Goal: Task Accomplishment & Management: Manage account settings

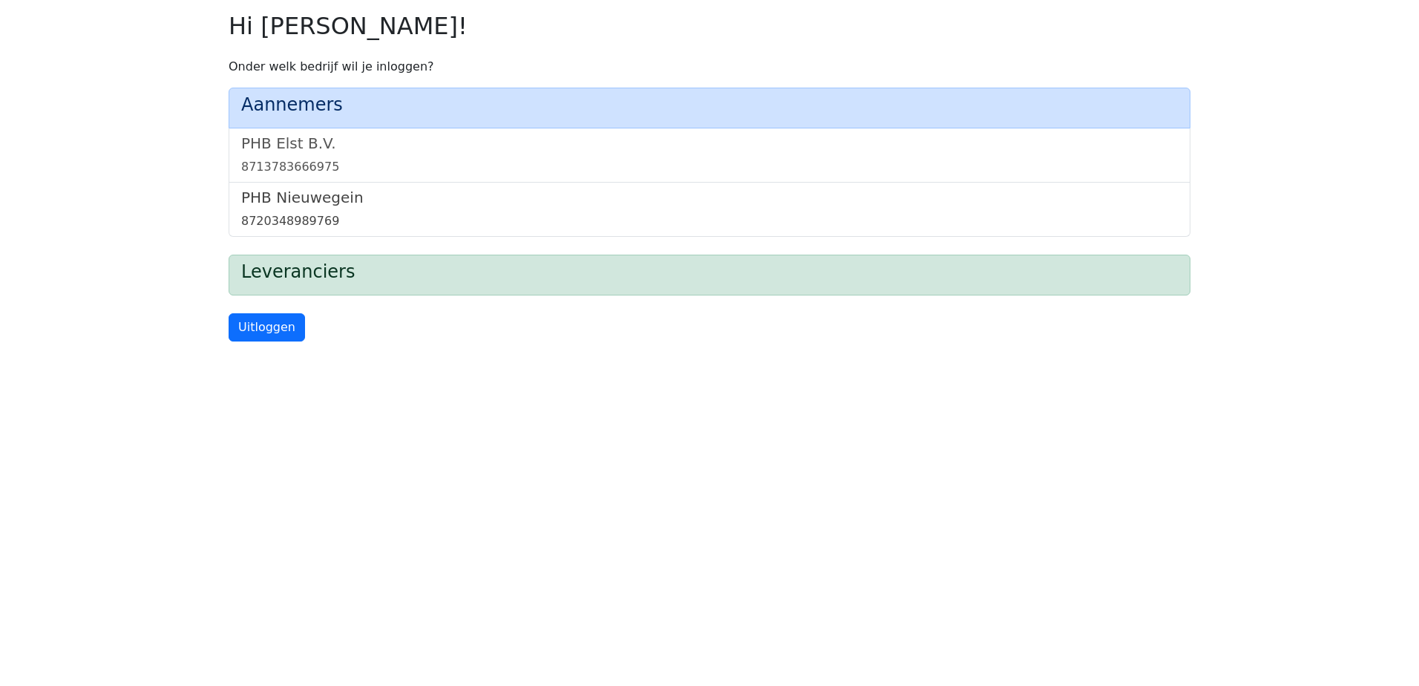
click at [314, 198] on h5 "PHB Nieuwegein" at bounding box center [709, 198] width 937 height 18
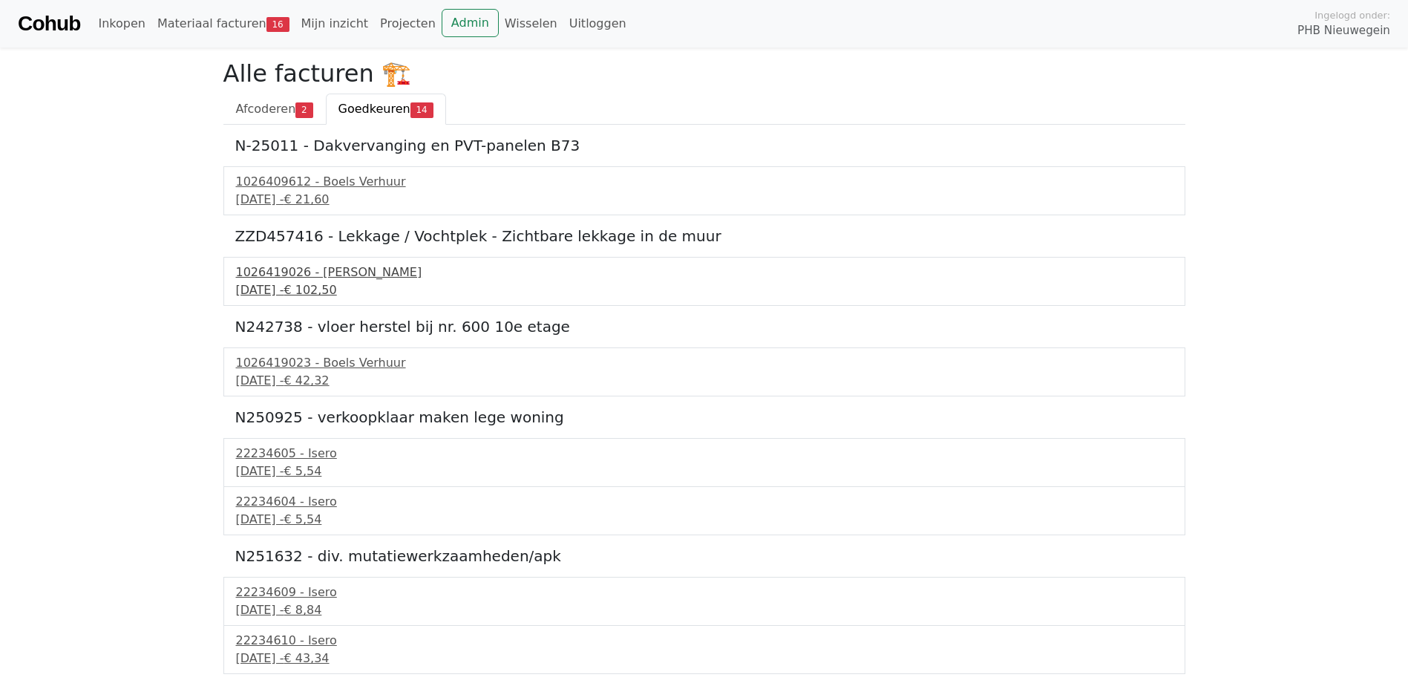
click at [292, 285] on div "[DATE] - € 102,50" at bounding box center [704, 290] width 937 height 18
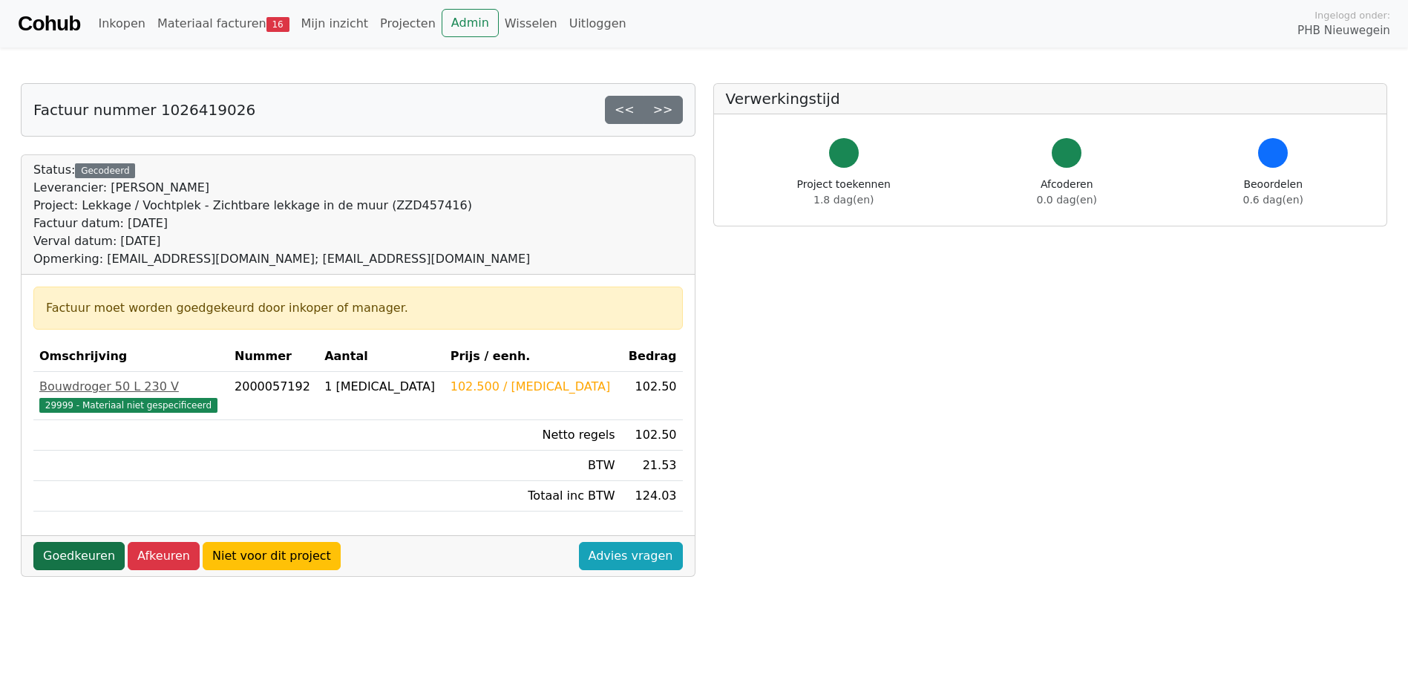
click at [60, 557] on link "Goedkeuren" at bounding box center [78, 556] width 91 height 28
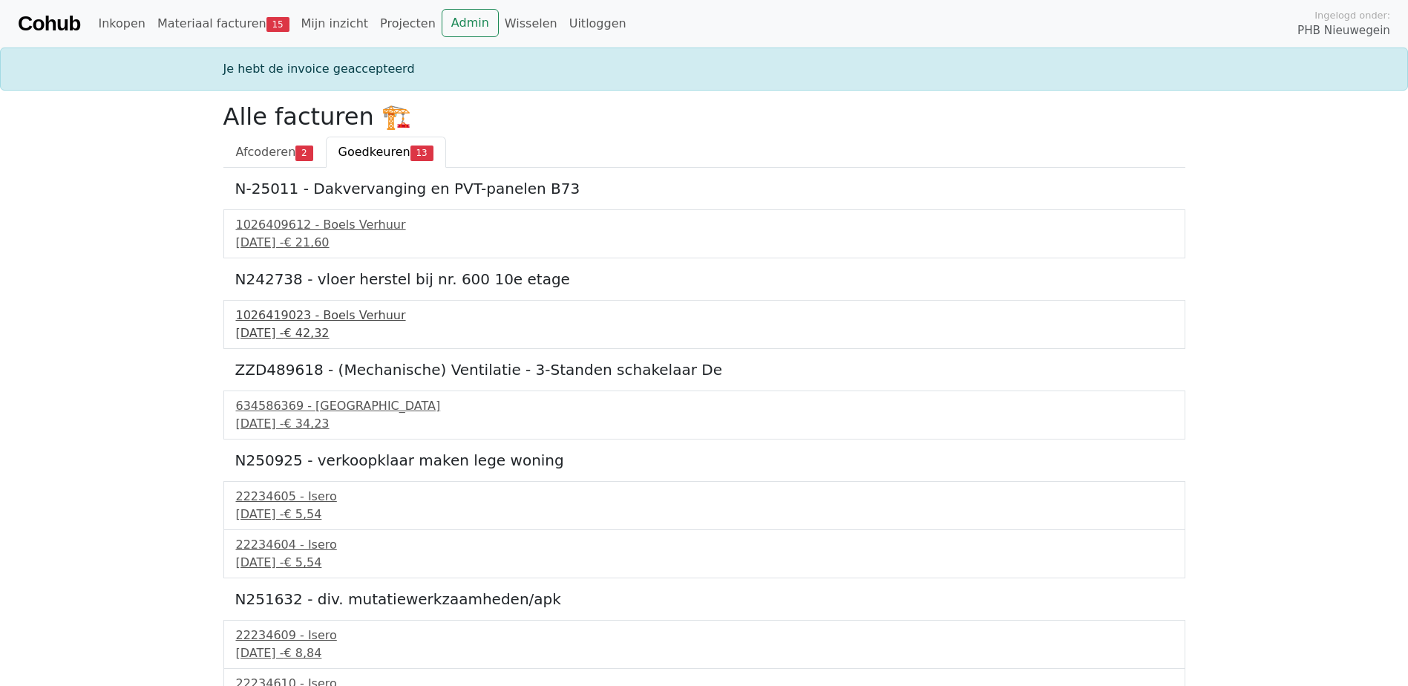
click at [278, 333] on div "15 september 2025 - € 42,32" at bounding box center [704, 333] width 937 height 18
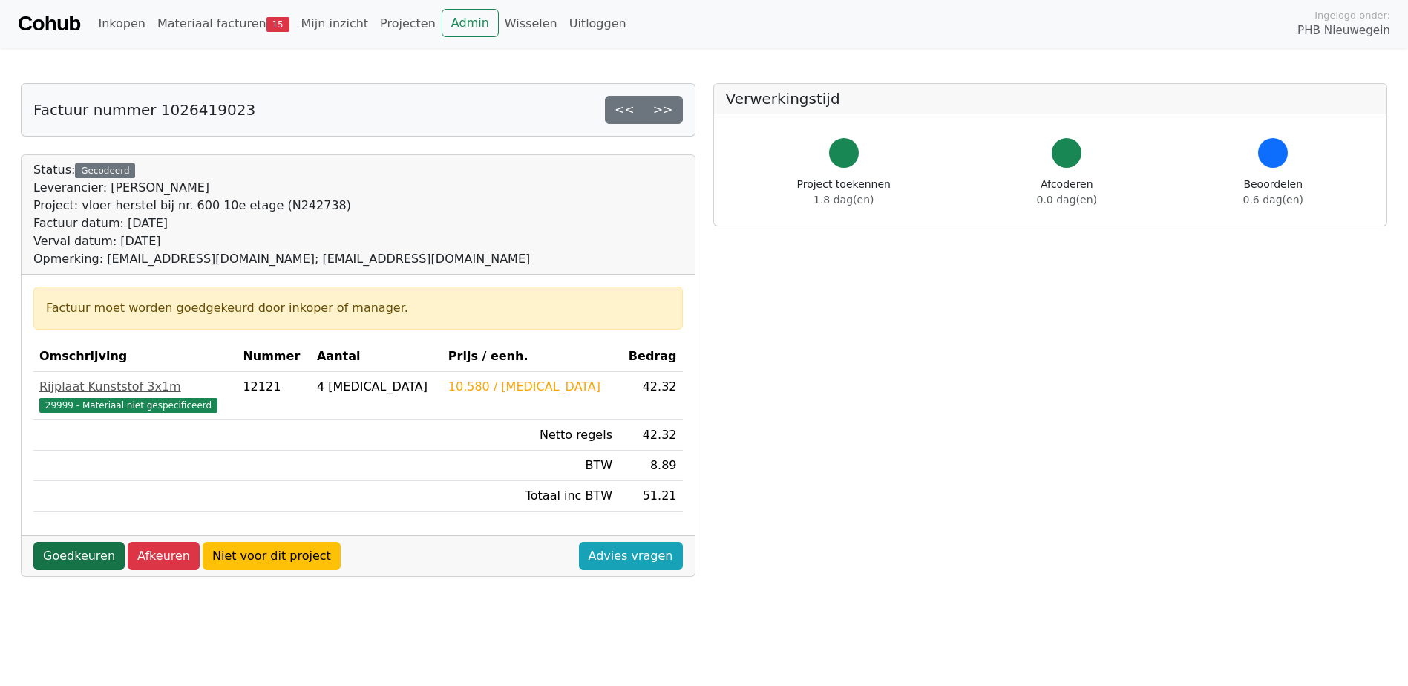
click at [59, 563] on link "Goedkeuren" at bounding box center [78, 556] width 91 height 28
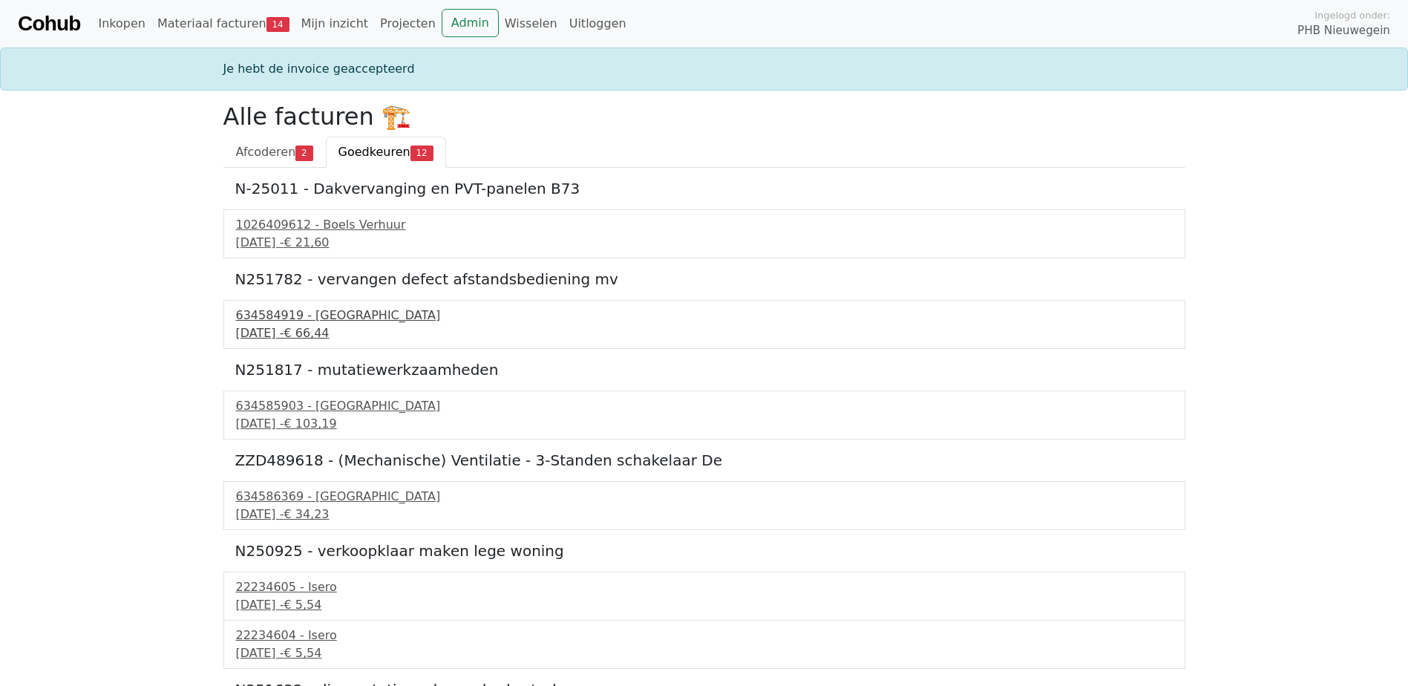
click at [257, 318] on div "634584919 - Technische Unie" at bounding box center [704, 316] width 937 height 18
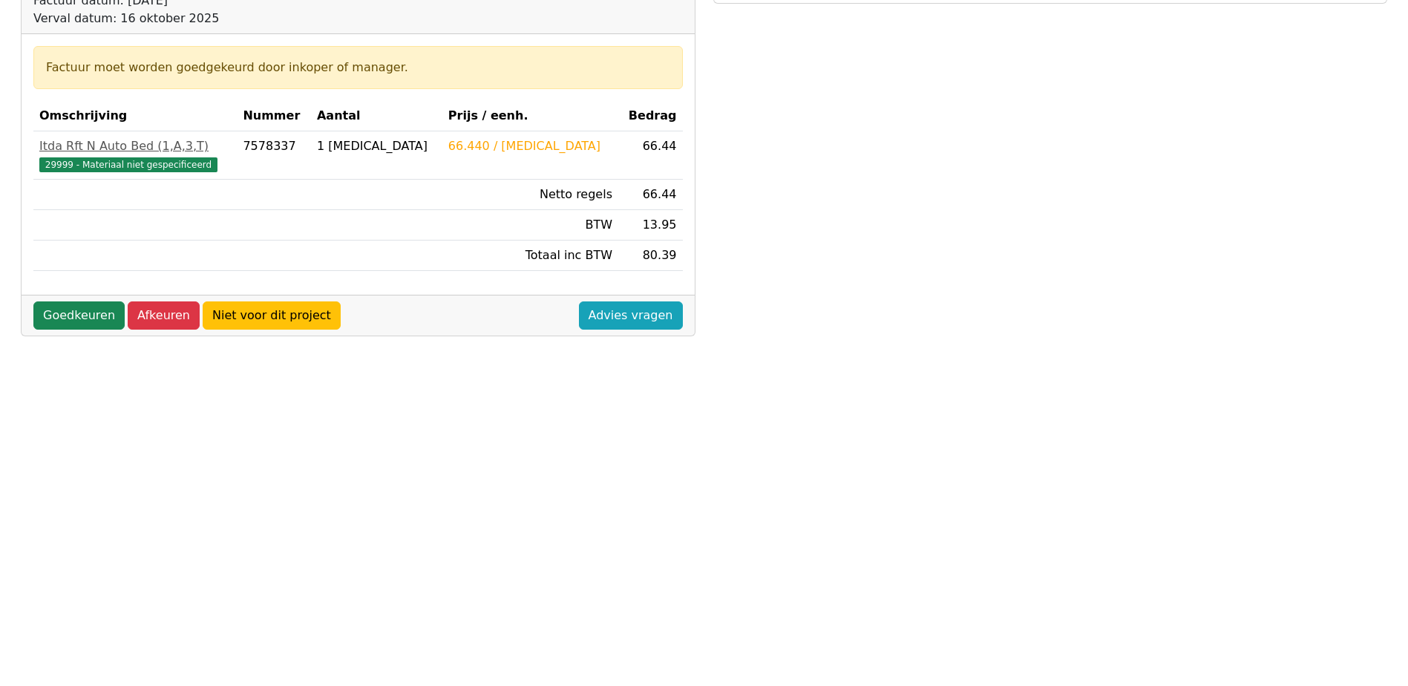
scroll to position [74, 0]
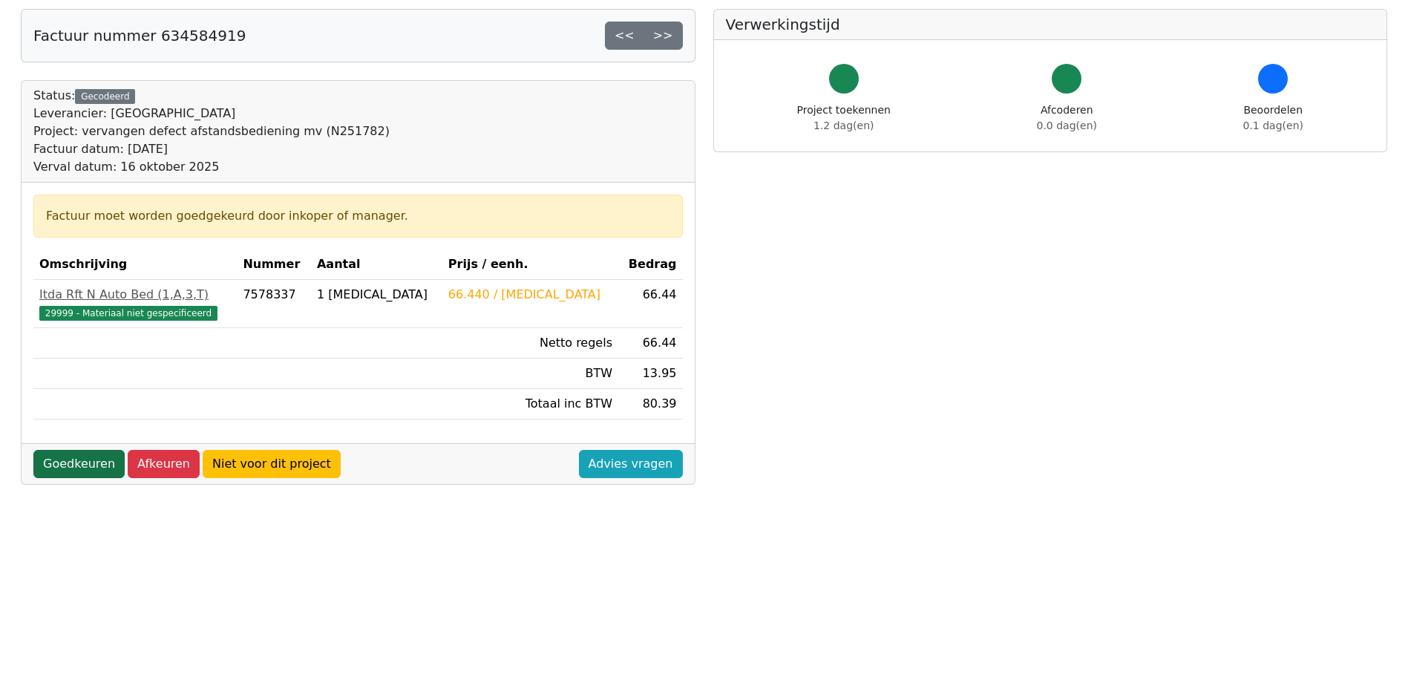
click at [49, 469] on link "Goedkeuren" at bounding box center [78, 464] width 91 height 28
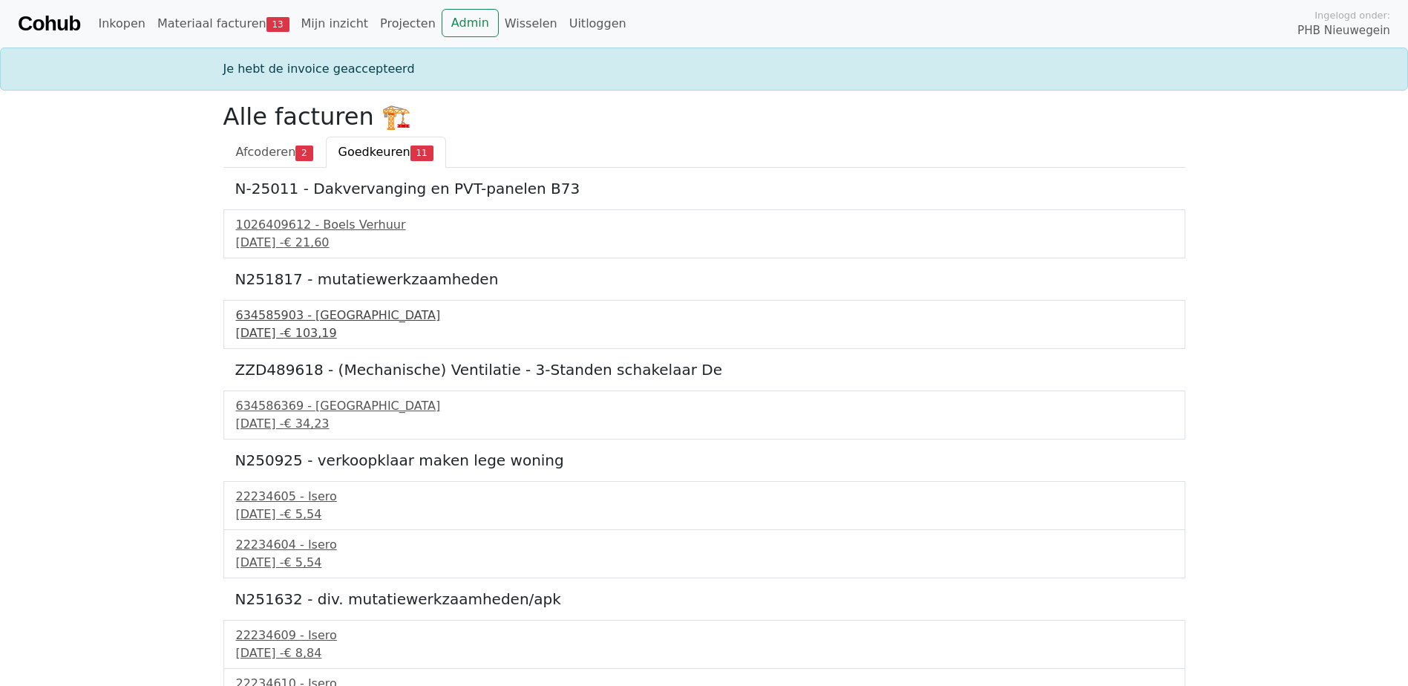
click at [315, 320] on div "634585903 - [GEOGRAPHIC_DATA]" at bounding box center [704, 316] width 937 height 18
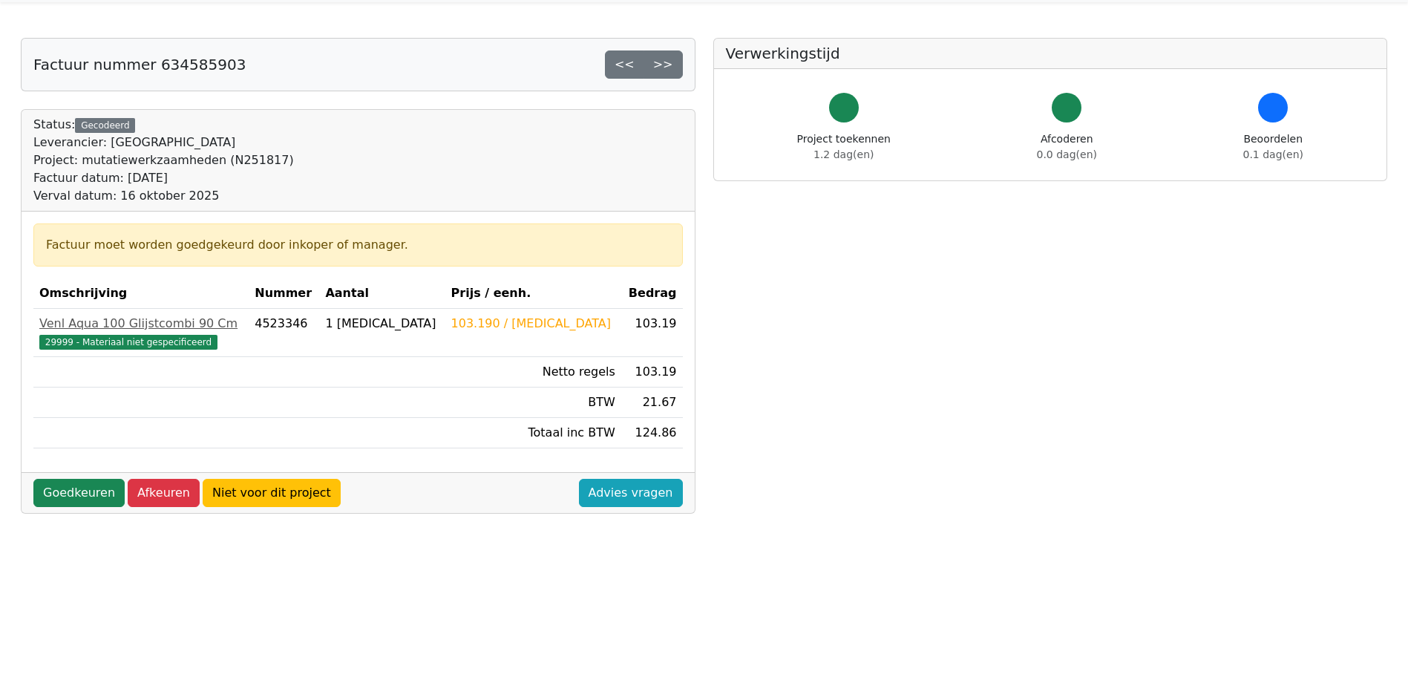
scroll to position [53, 0]
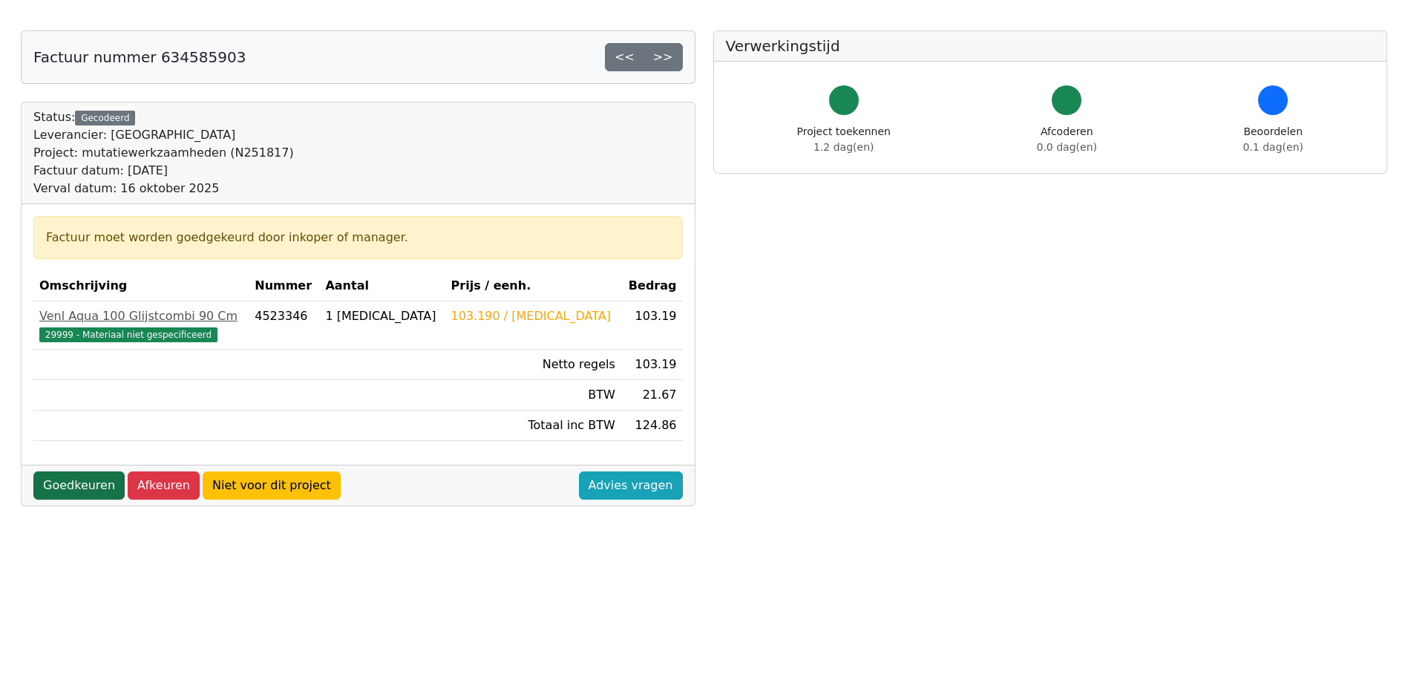
click at [53, 484] on link "Goedkeuren" at bounding box center [78, 485] width 91 height 28
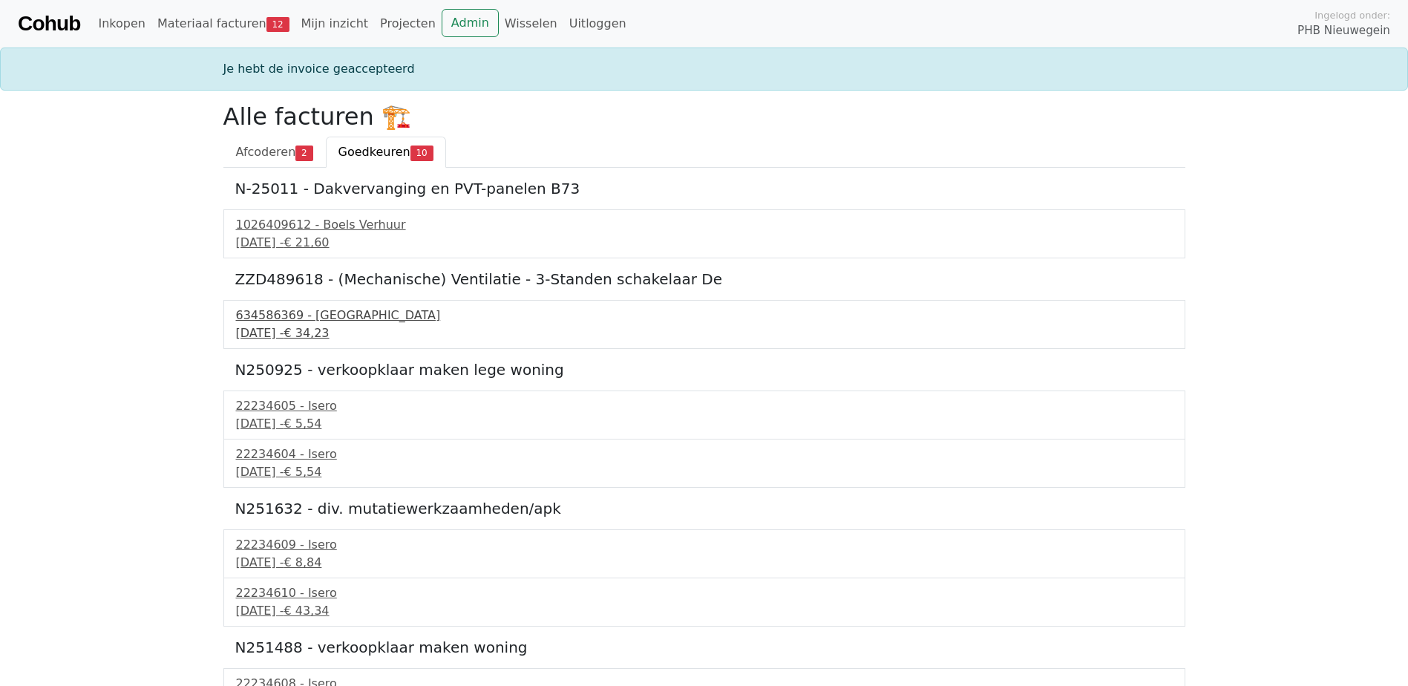
click at [322, 322] on div "634586369 - Technische Unie" at bounding box center [704, 316] width 937 height 18
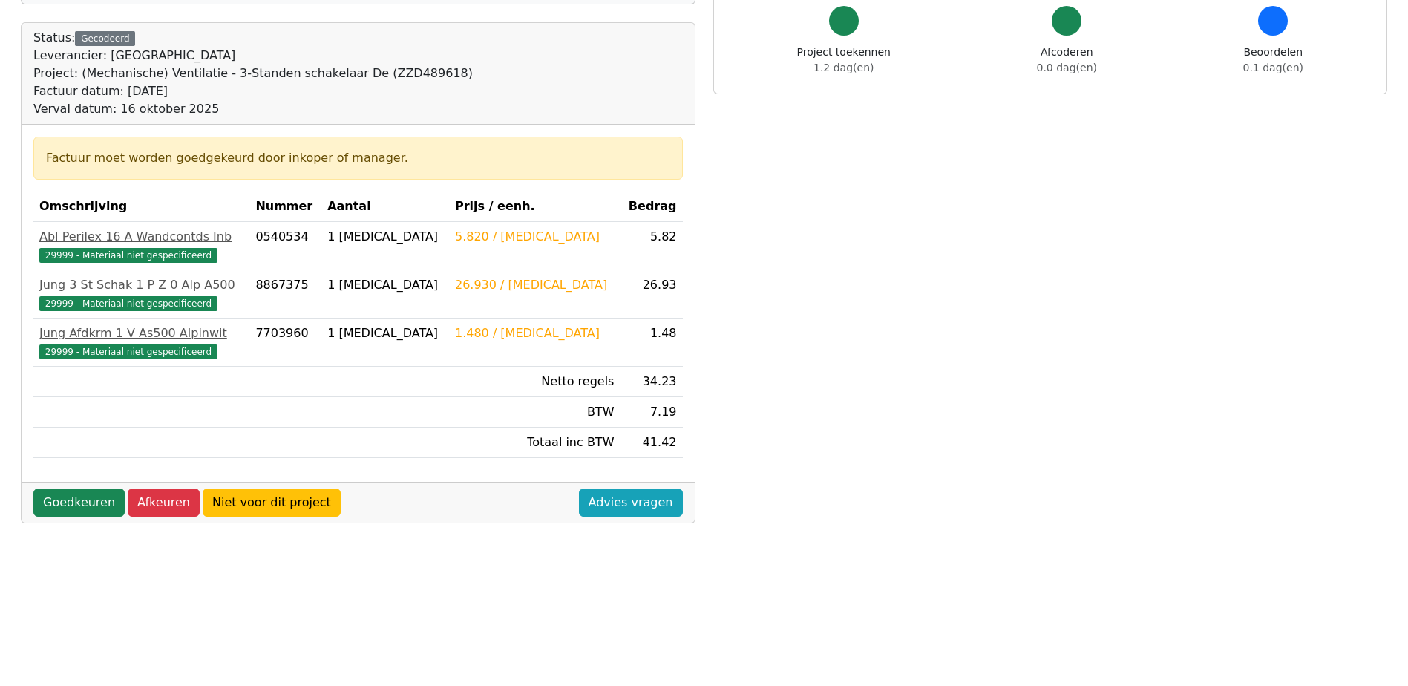
scroll to position [148, 0]
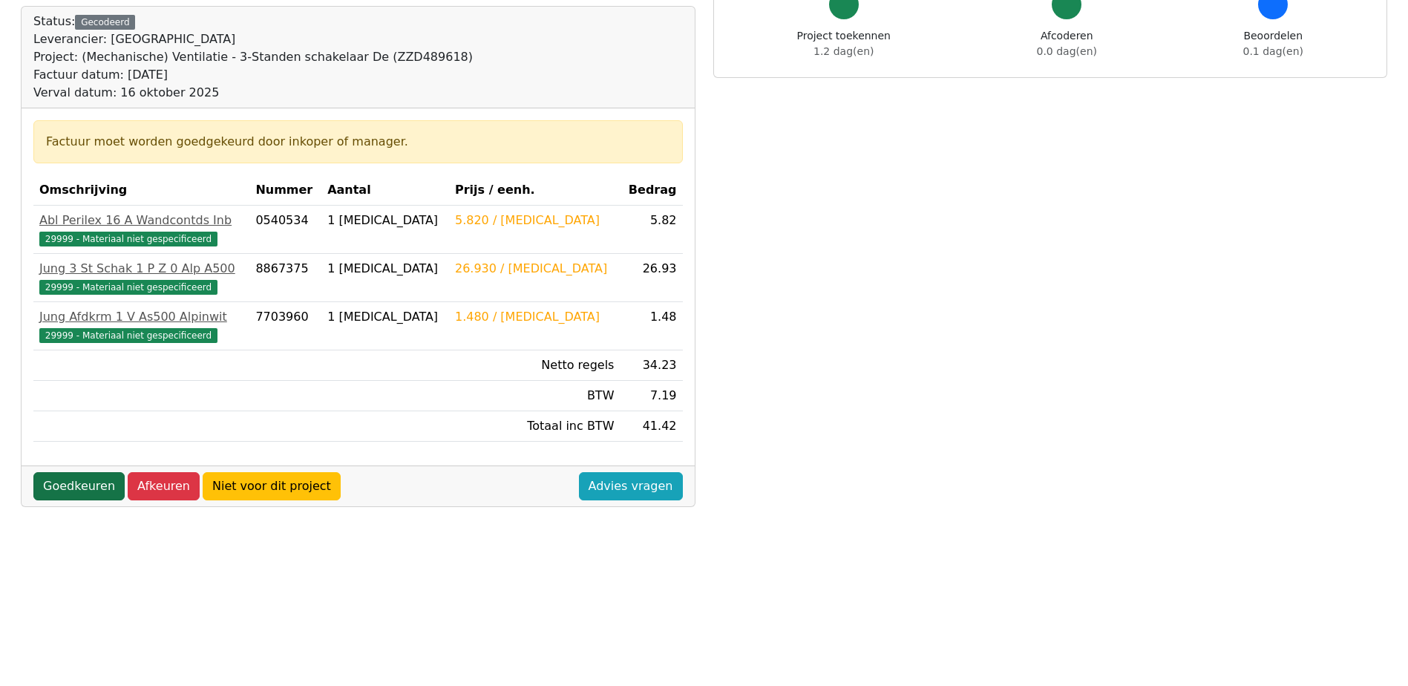
click at [53, 480] on link "Goedkeuren" at bounding box center [78, 486] width 91 height 28
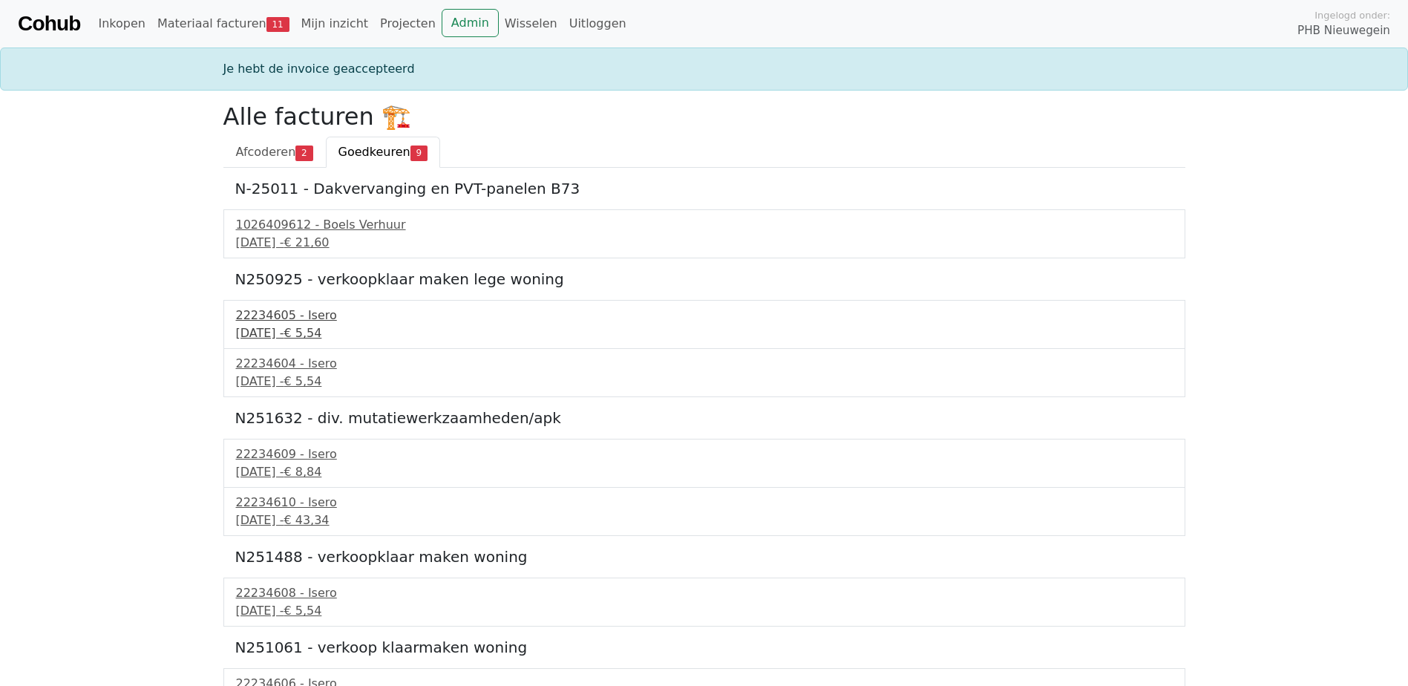
click at [299, 333] on div "16 september 2025 - € 5,54" at bounding box center [704, 333] width 937 height 18
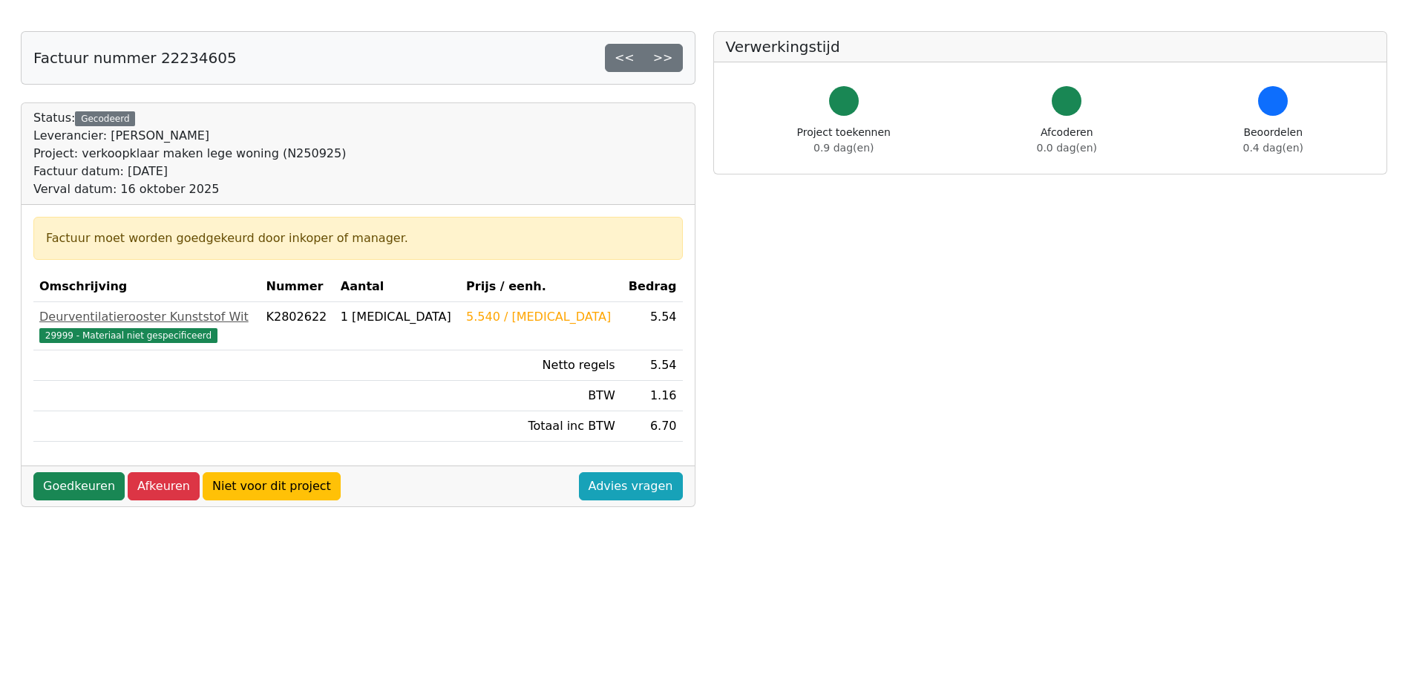
scroll to position [74, 0]
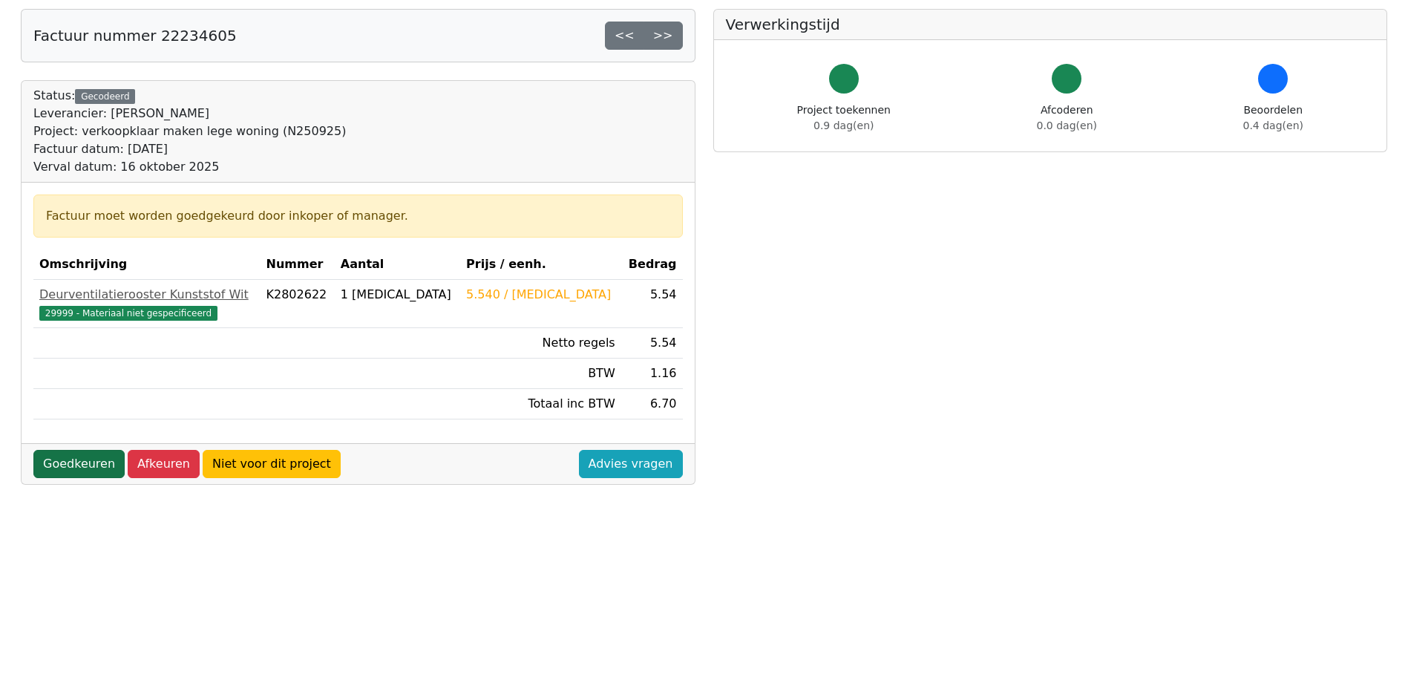
click at [56, 464] on link "Goedkeuren" at bounding box center [78, 464] width 91 height 28
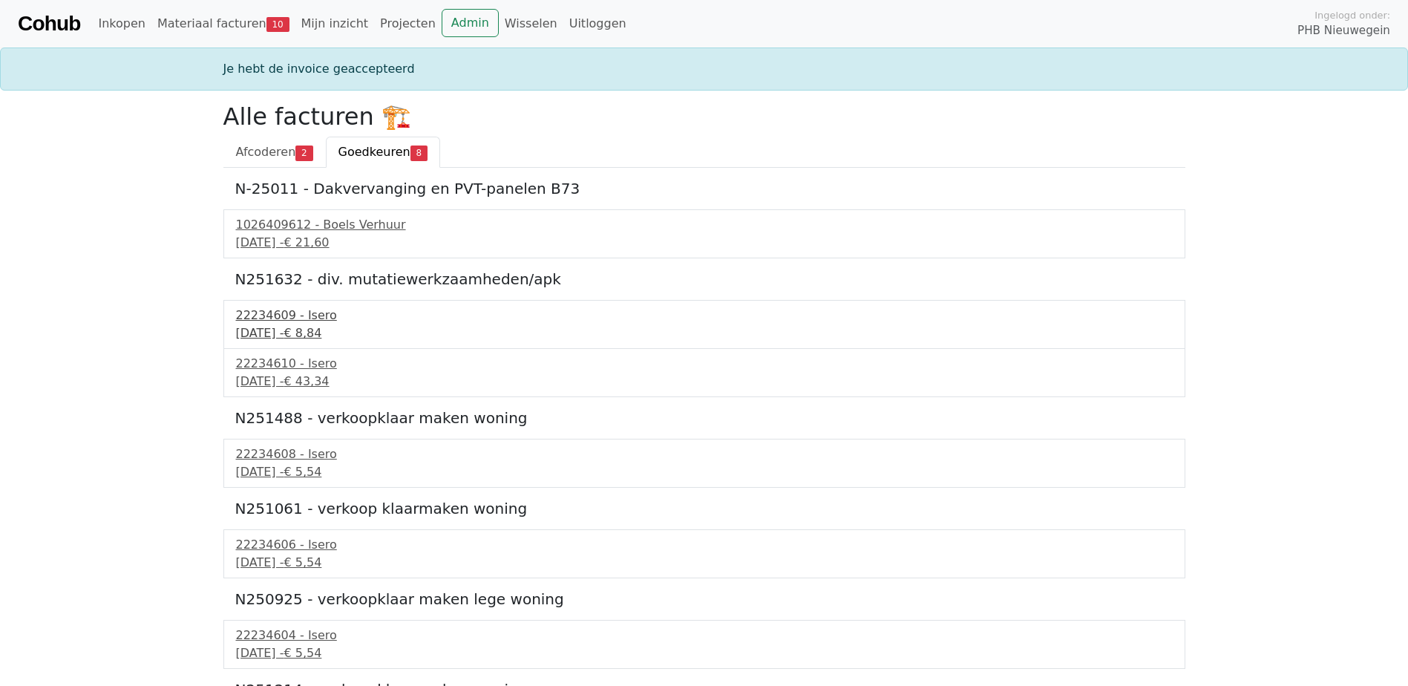
click at [296, 328] on div "[DATE] - € 8,84" at bounding box center [704, 333] width 937 height 18
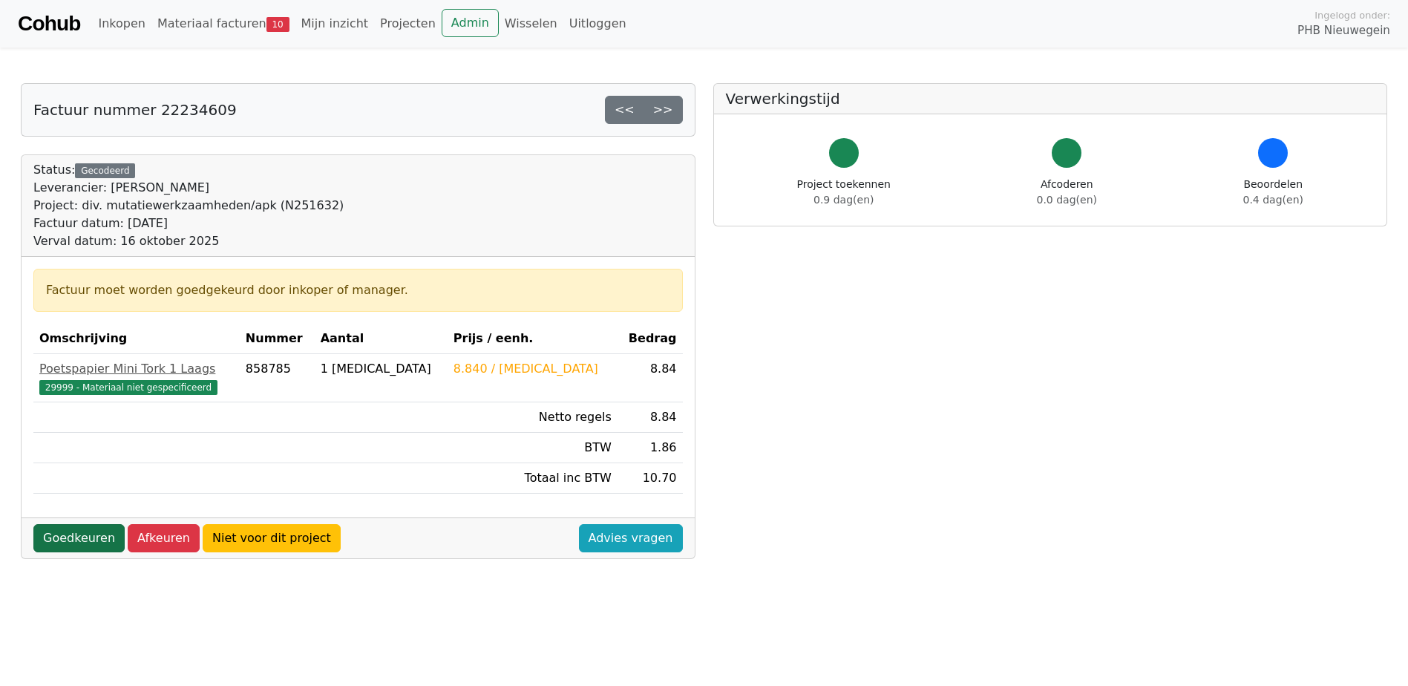
click at [60, 530] on link "Goedkeuren" at bounding box center [78, 538] width 91 height 28
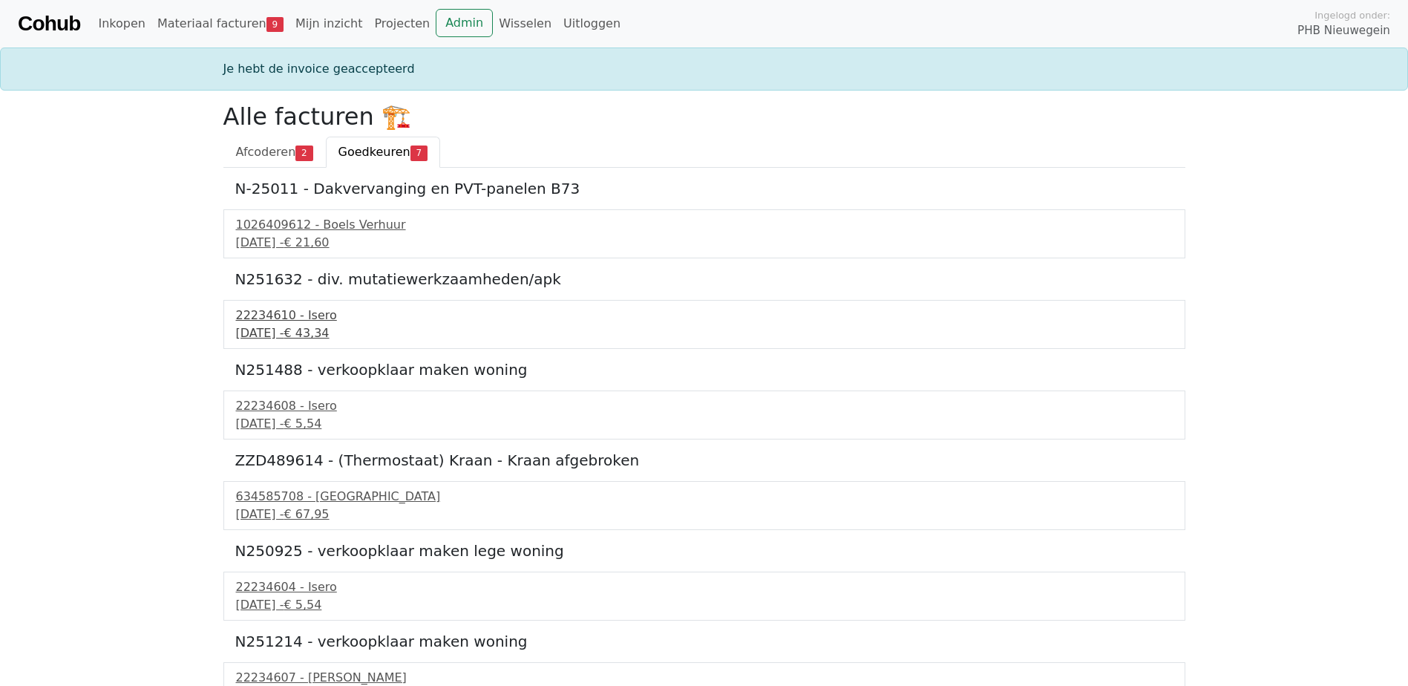
click at [308, 330] on div "16 september 2025 - € 43,34" at bounding box center [704, 333] width 937 height 18
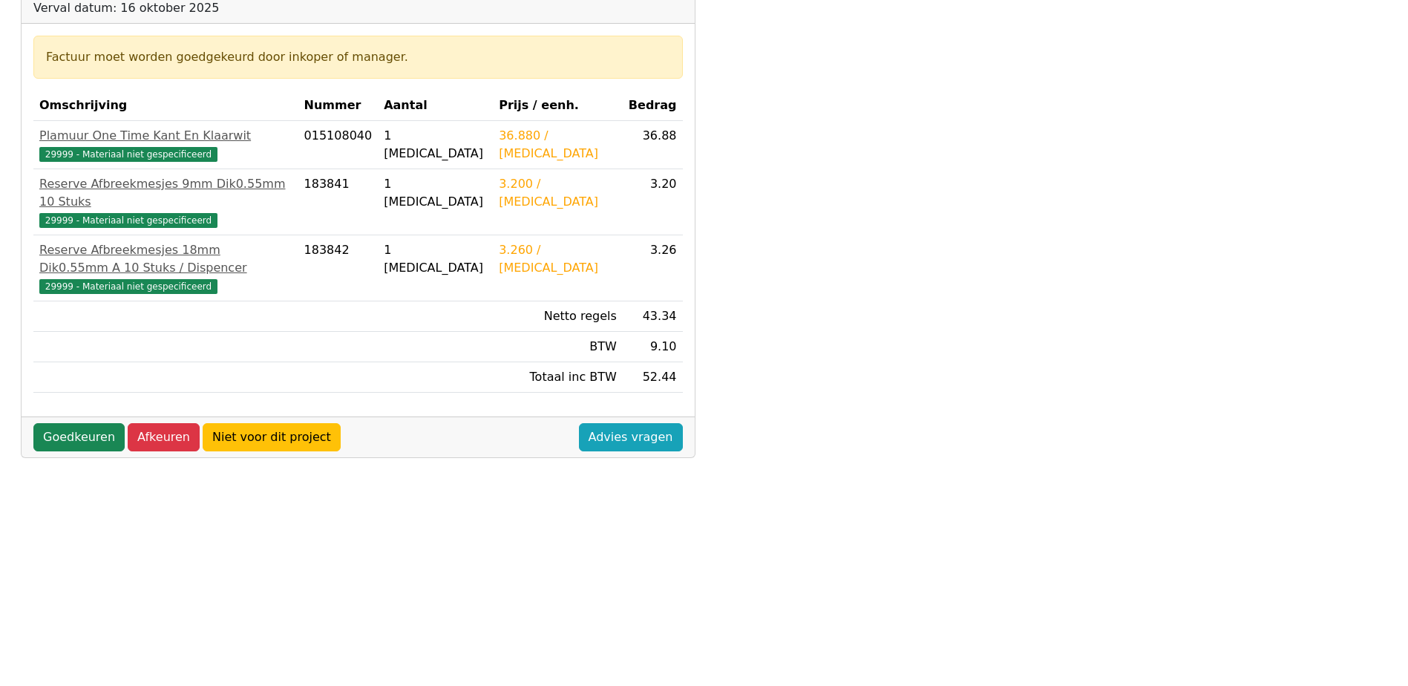
scroll to position [223, 0]
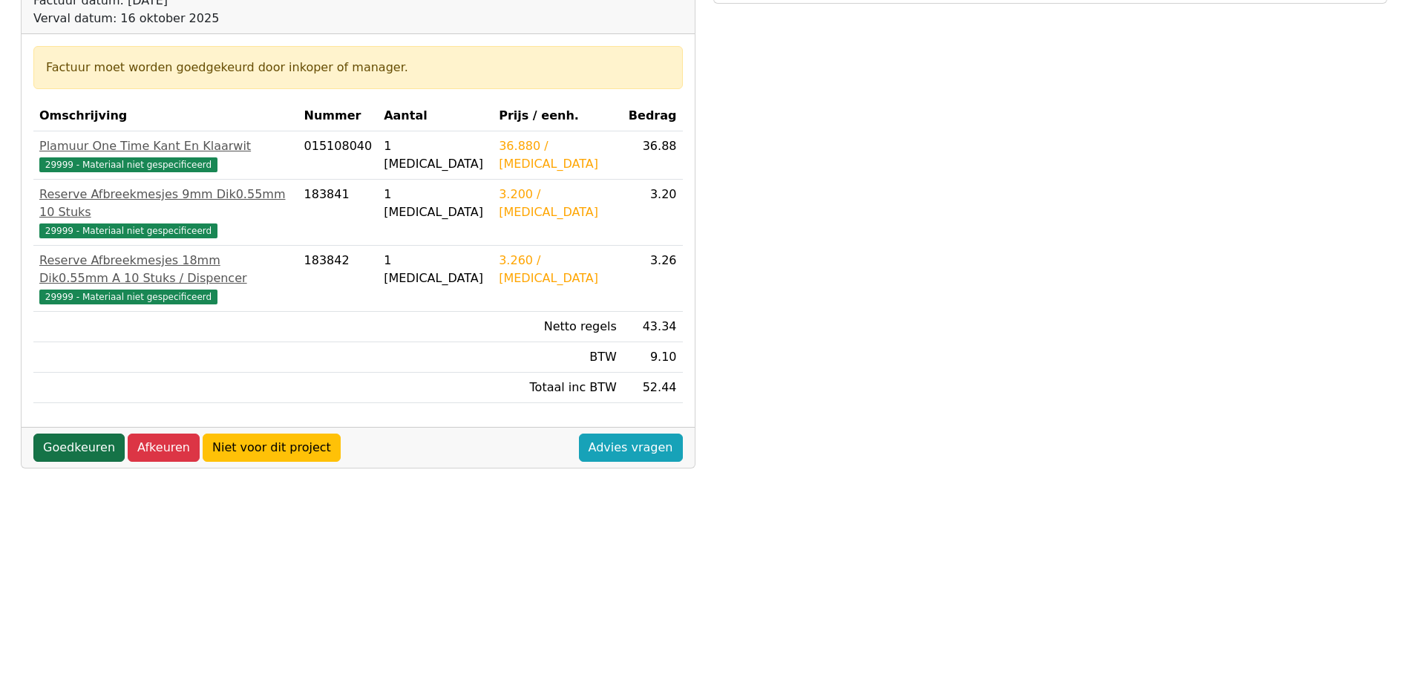
click at [71, 434] on link "Goedkeuren" at bounding box center [78, 448] width 91 height 28
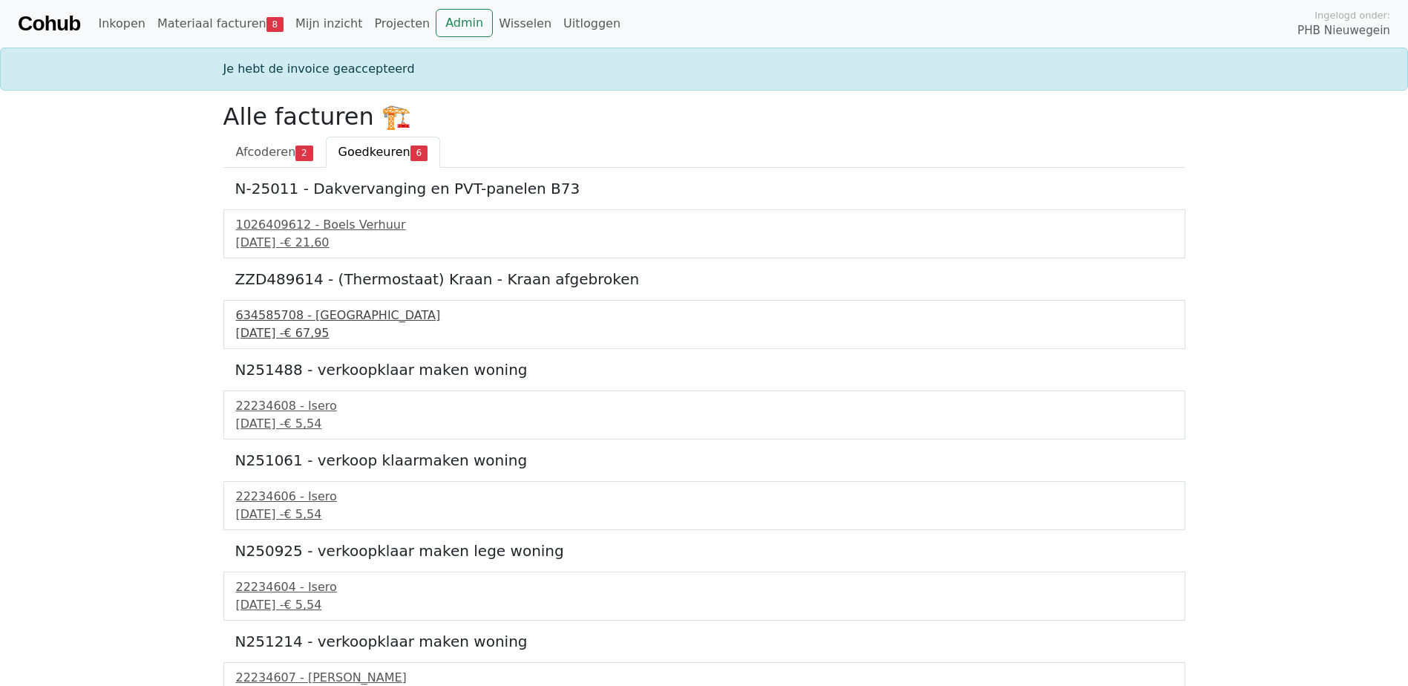
click at [320, 319] on div "634585708 - Technische Unie" at bounding box center [704, 316] width 937 height 18
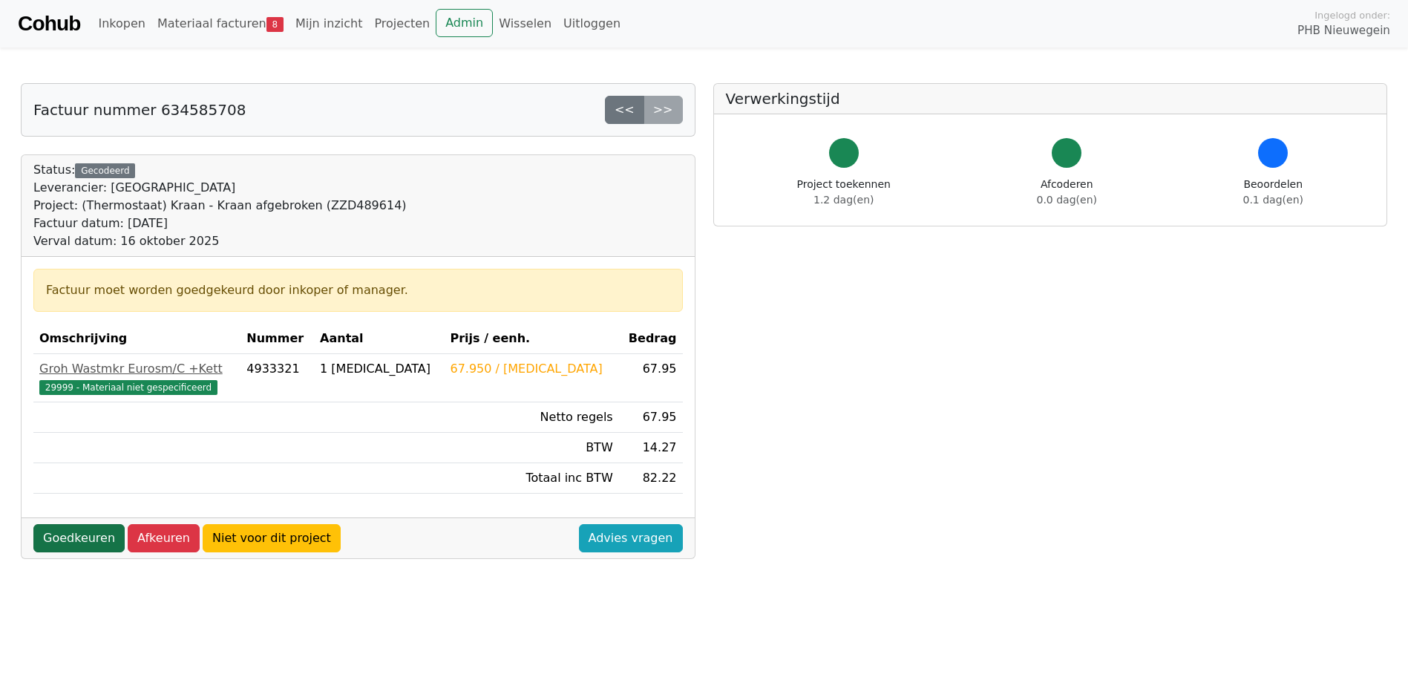
click at [53, 540] on link "Goedkeuren" at bounding box center [78, 538] width 91 height 28
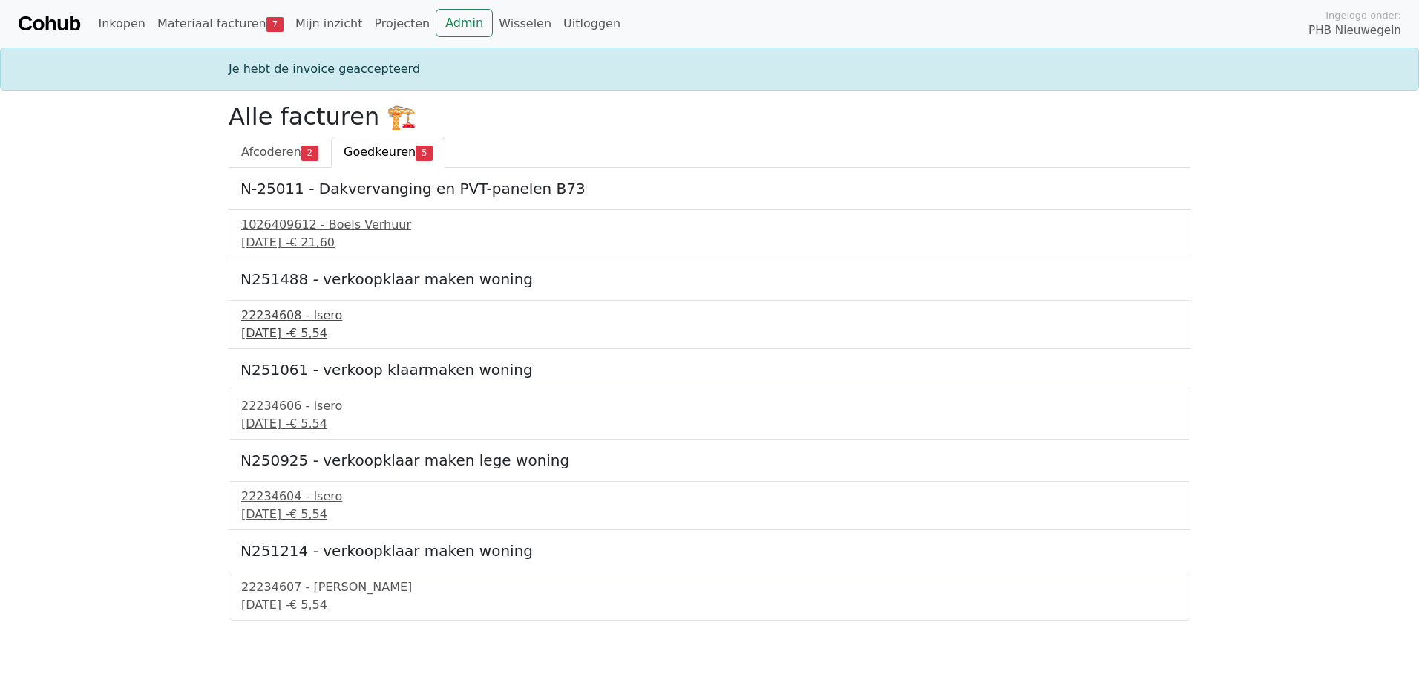
click at [333, 324] on div "22234608 - Isero" at bounding box center [709, 316] width 937 height 18
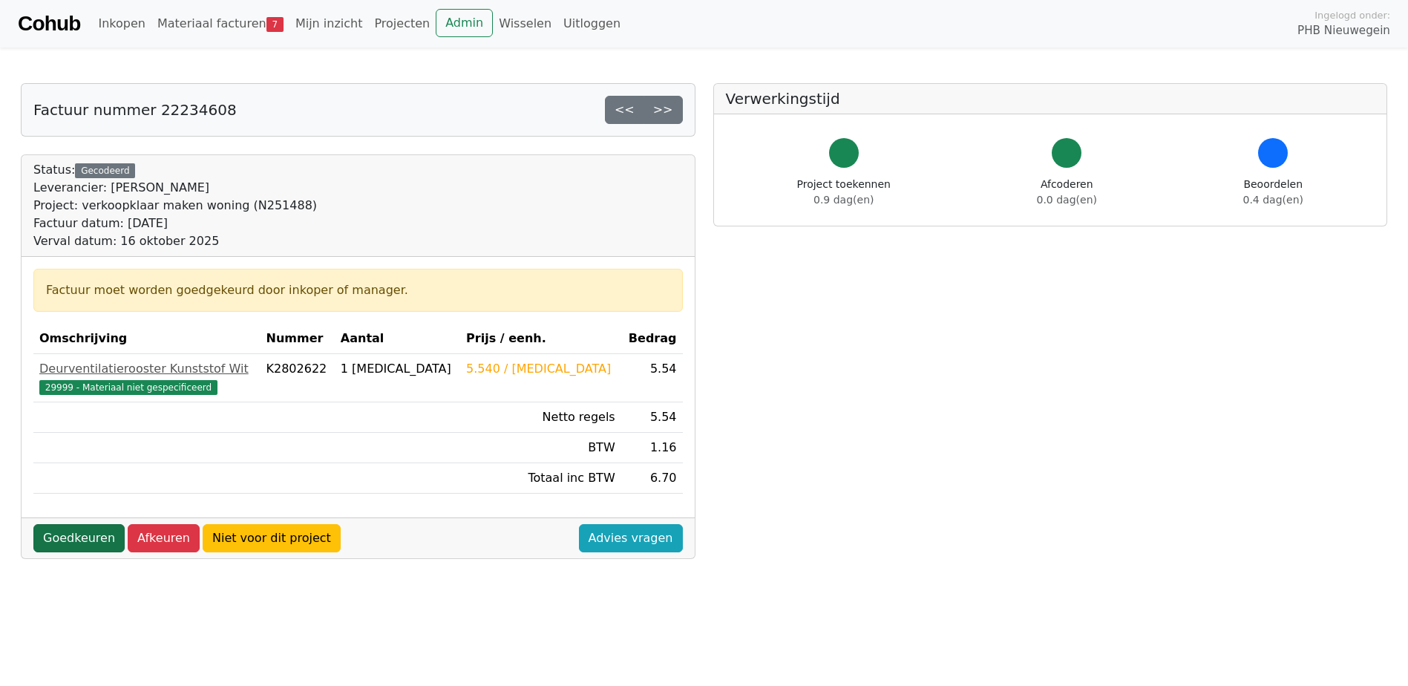
click at [63, 539] on link "Goedkeuren" at bounding box center [78, 538] width 91 height 28
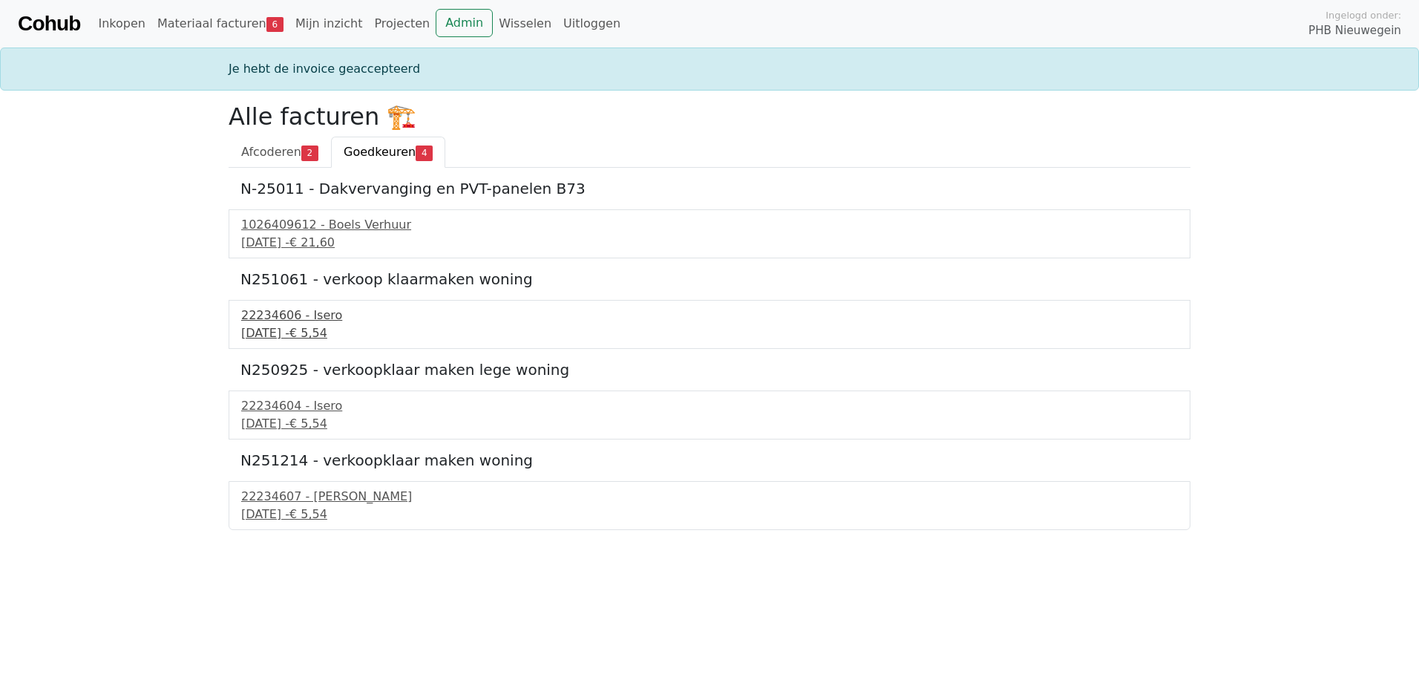
click at [253, 322] on div "22234606 - Isero" at bounding box center [709, 316] width 937 height 18
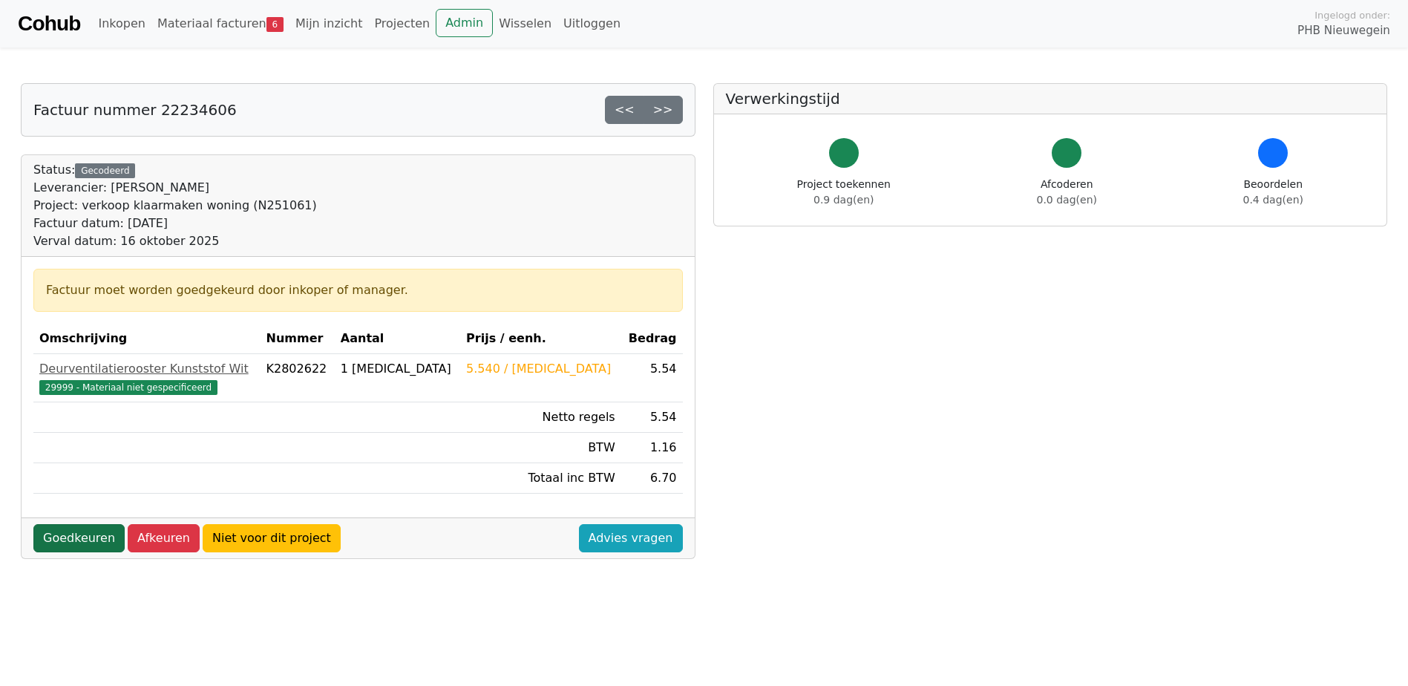
click at [74, 541] on link "Goedkeuren" at bounding box center [78, 538] width 91 height 28
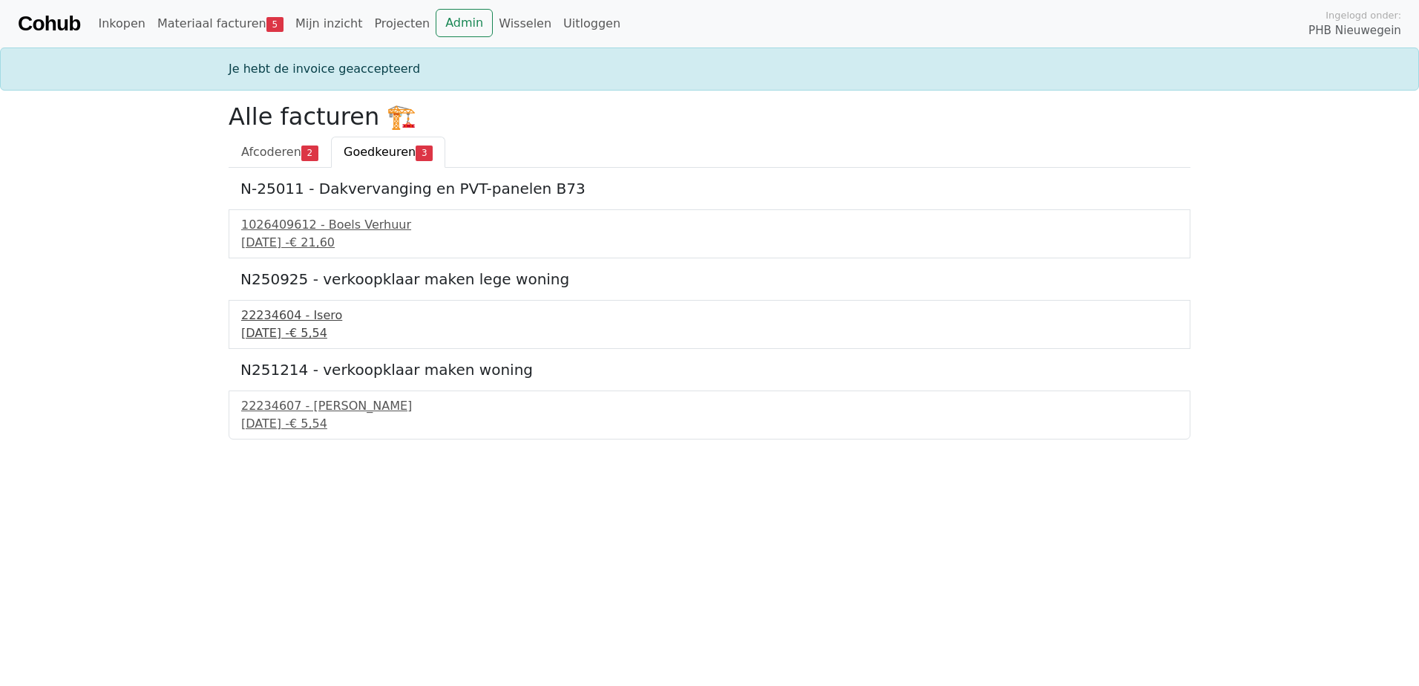
click at [289, 312] on div "22234604 - Isero" at bounding box center [709, 316] width 937 height 18
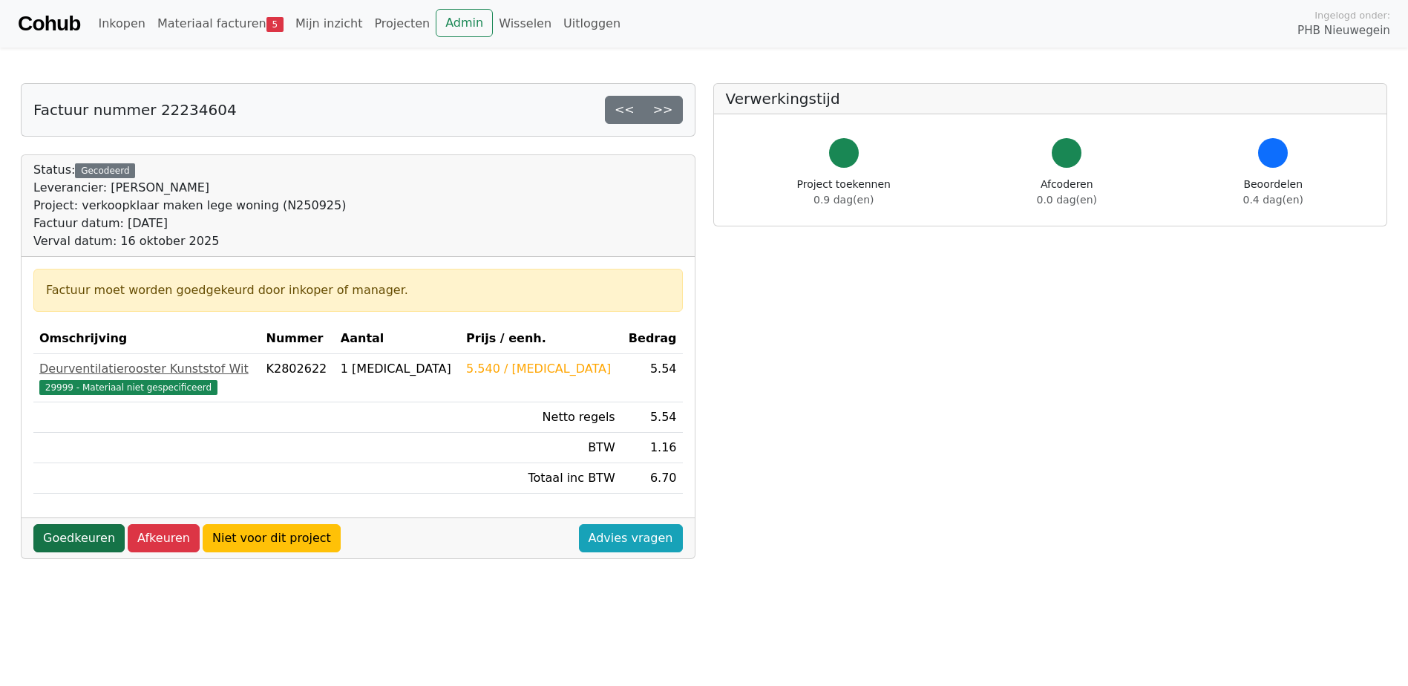
click at [71, 533] on link "Goedkeuren" at bounding box center [78, 538] width 91 height 28
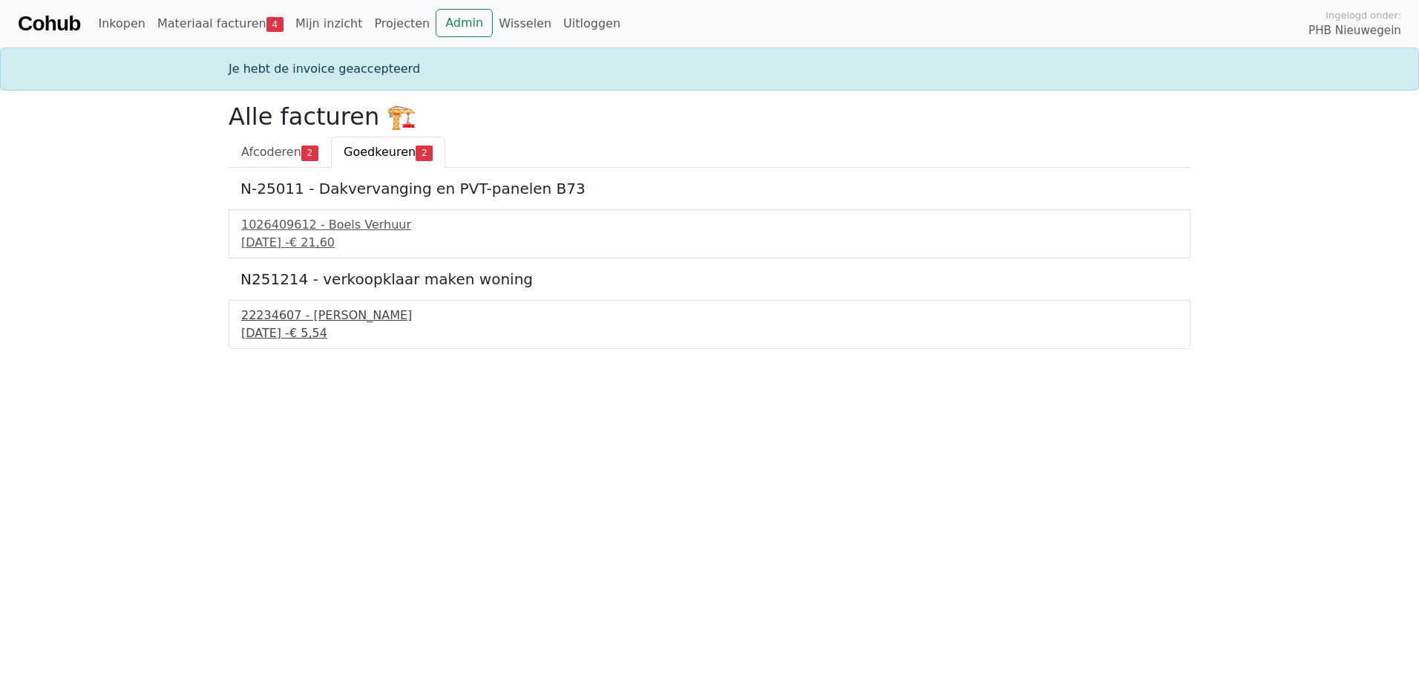
click at [264, 315] on div "22234607 - [PERSON_NAME]" at bounding box center [709, 316] width 937 height 18
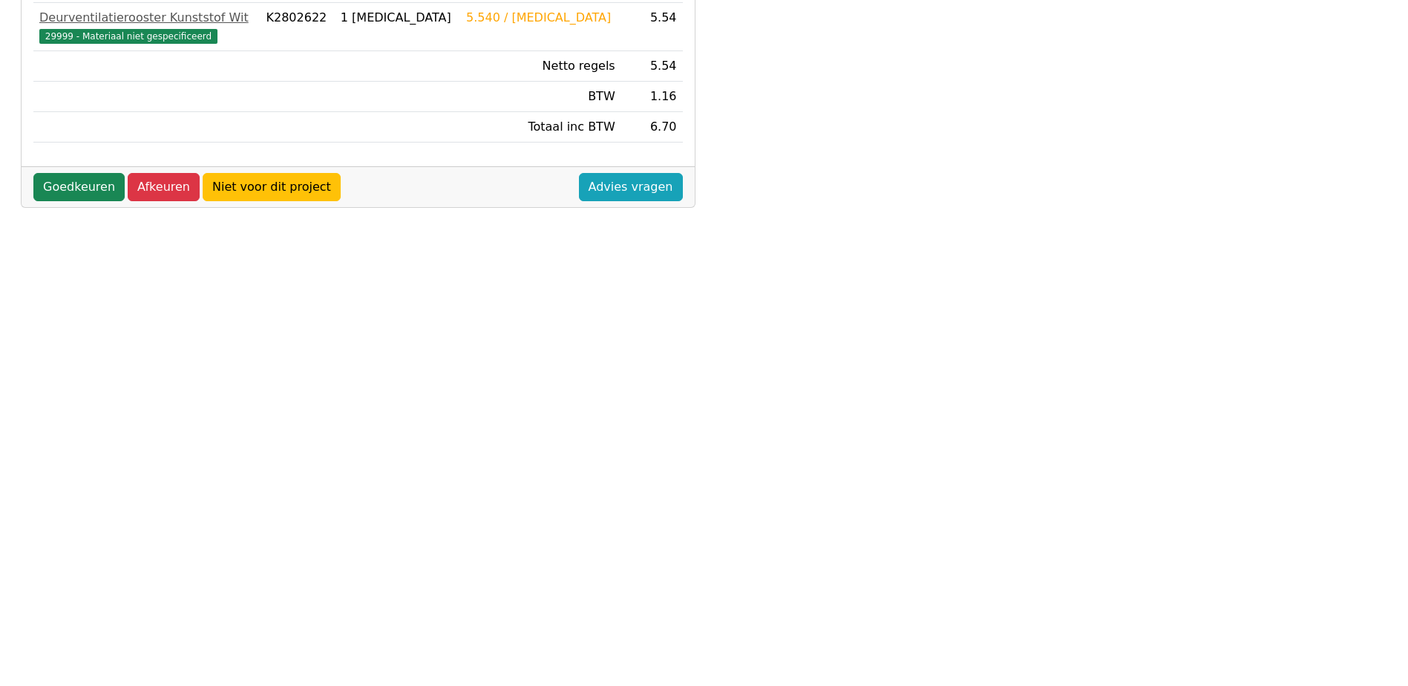
scroll to position [371, 0]
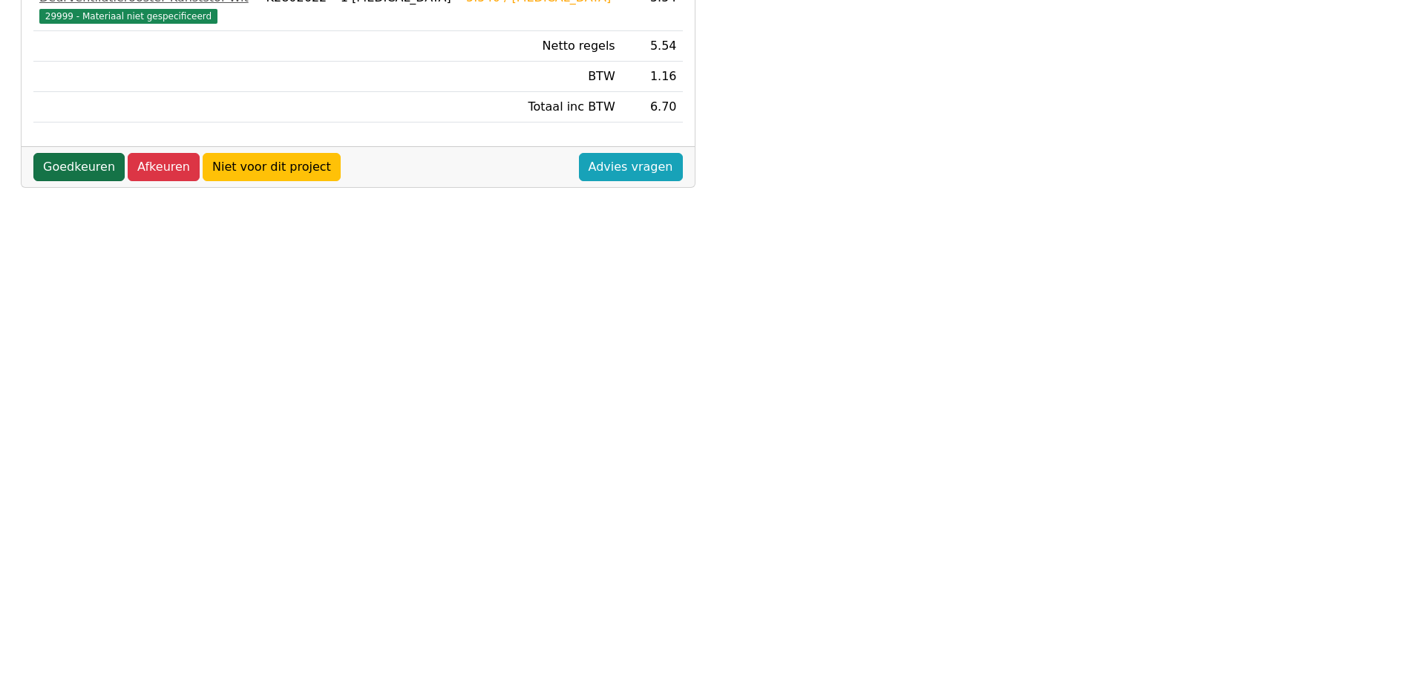
click at [67, 173] on link "Goedkeuren" at bounding box center [78, 167] width 91 height 28
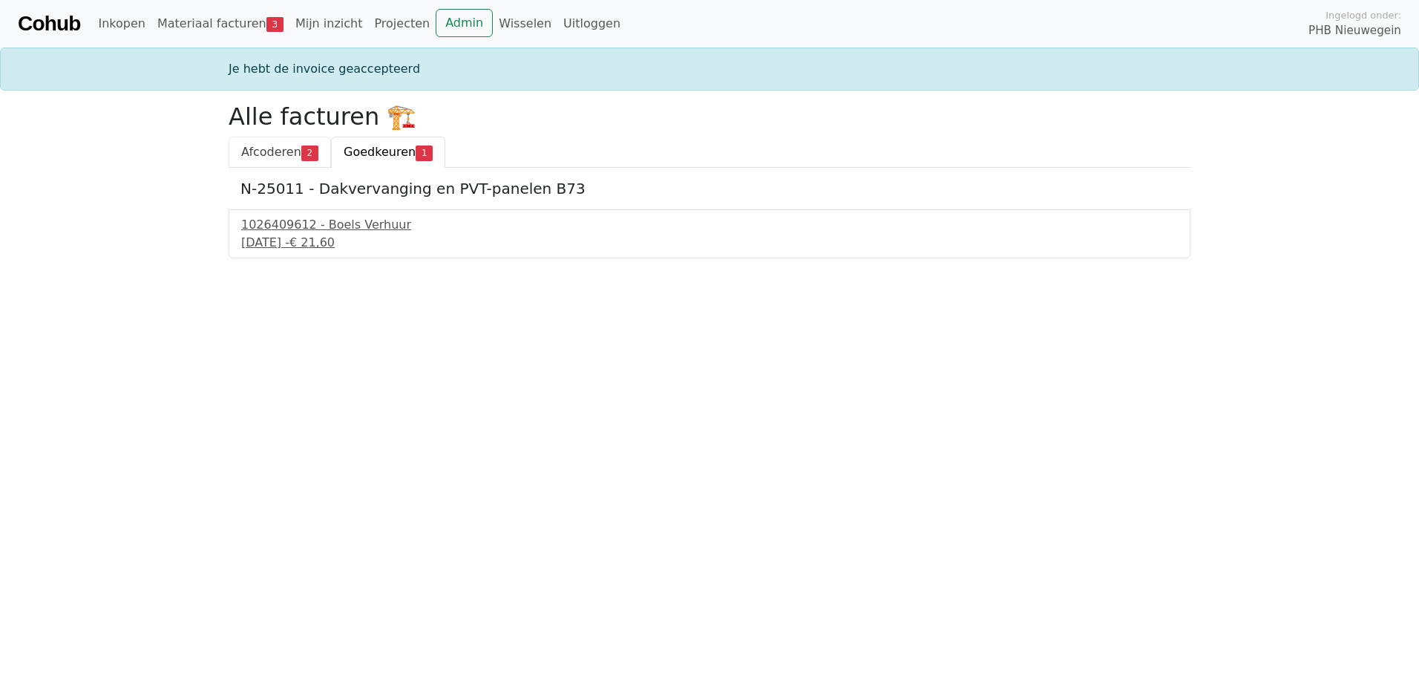
click at [255, 155] on span "Afcoderen" at bounding box center [271, 152] width 60 height 14
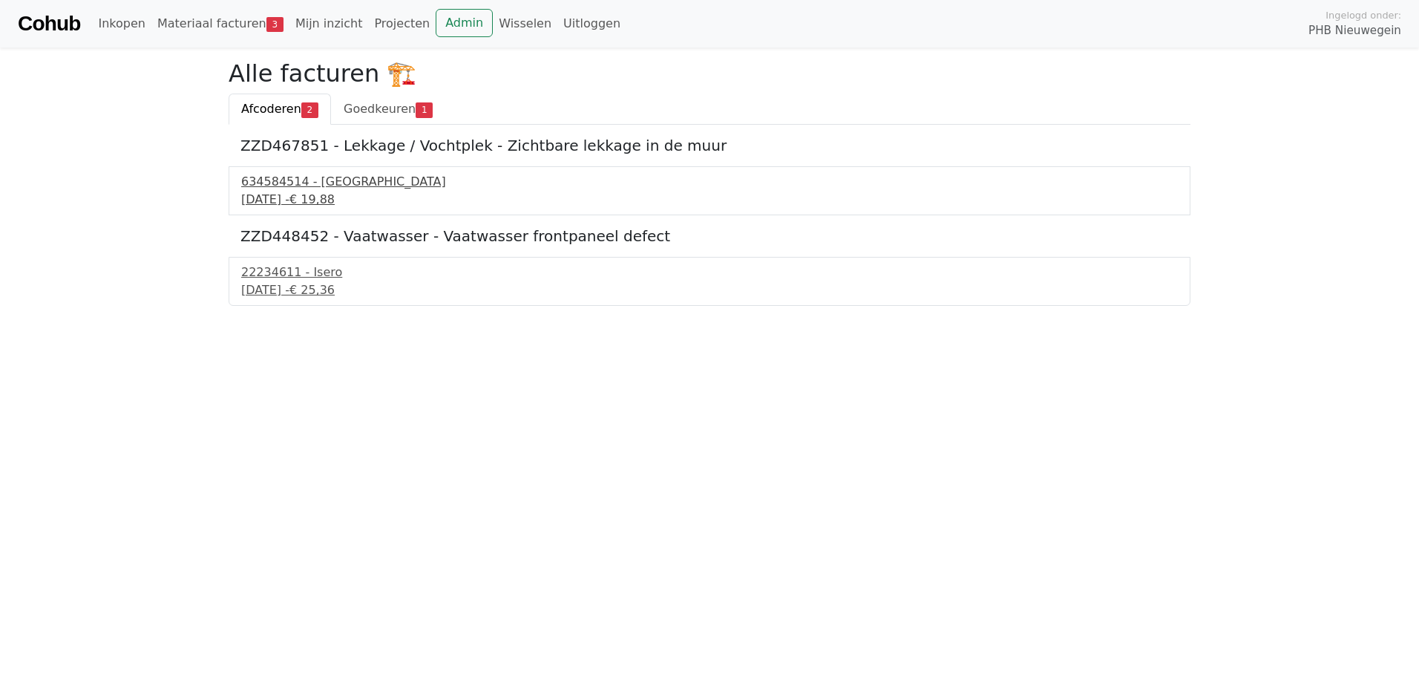
click at [254, 181] on div "634584514 - Technische Unie" at bounding box center [709, 182] width 937 height 18
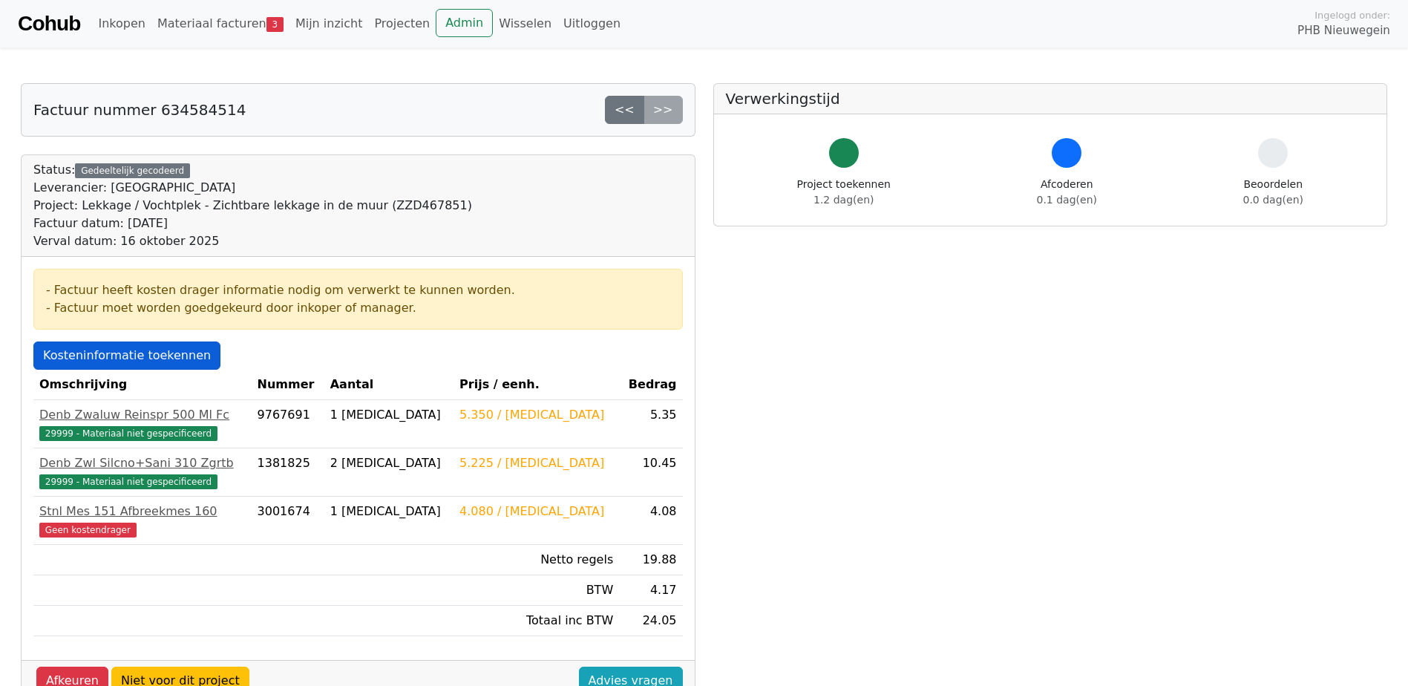
click at [88, 356] on link "Kosteninformatie toekennen" at bounding box center [126, 355] width 187 height 28
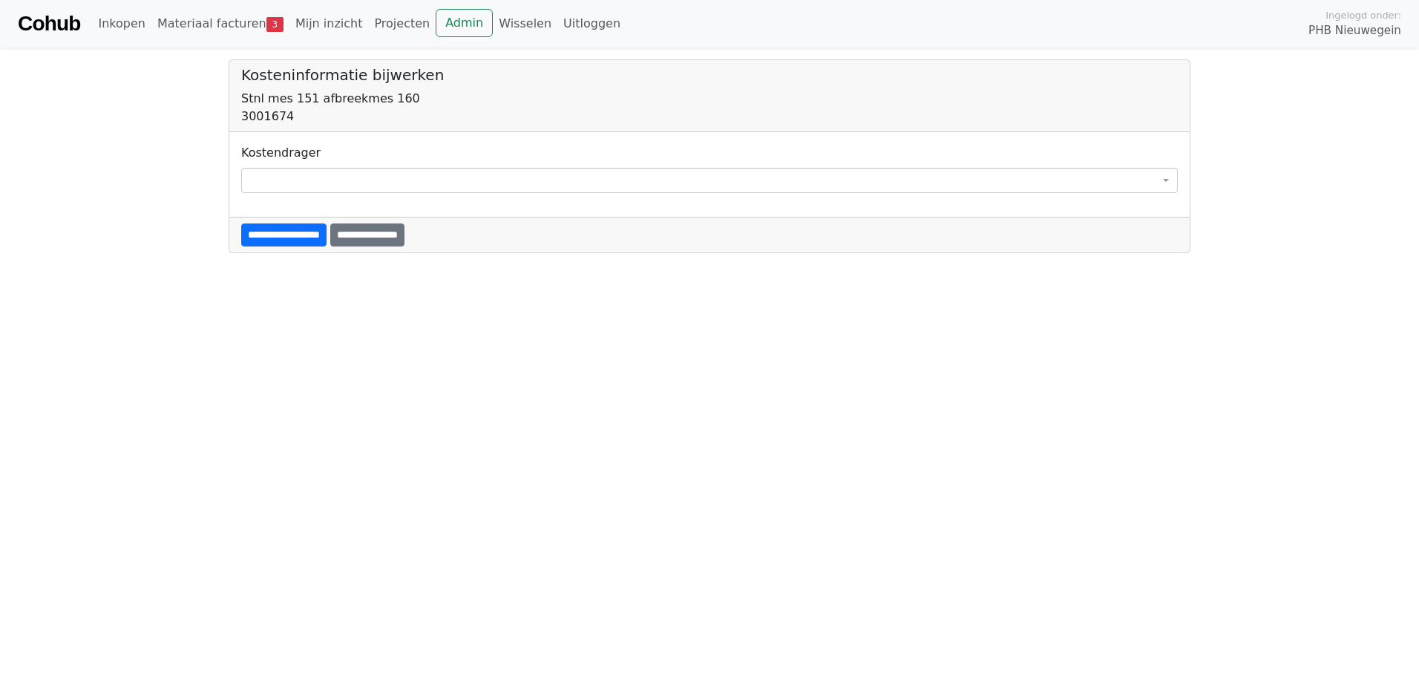
click at [242, 187] on span at bounding box center [709, 180] width 937 height 25
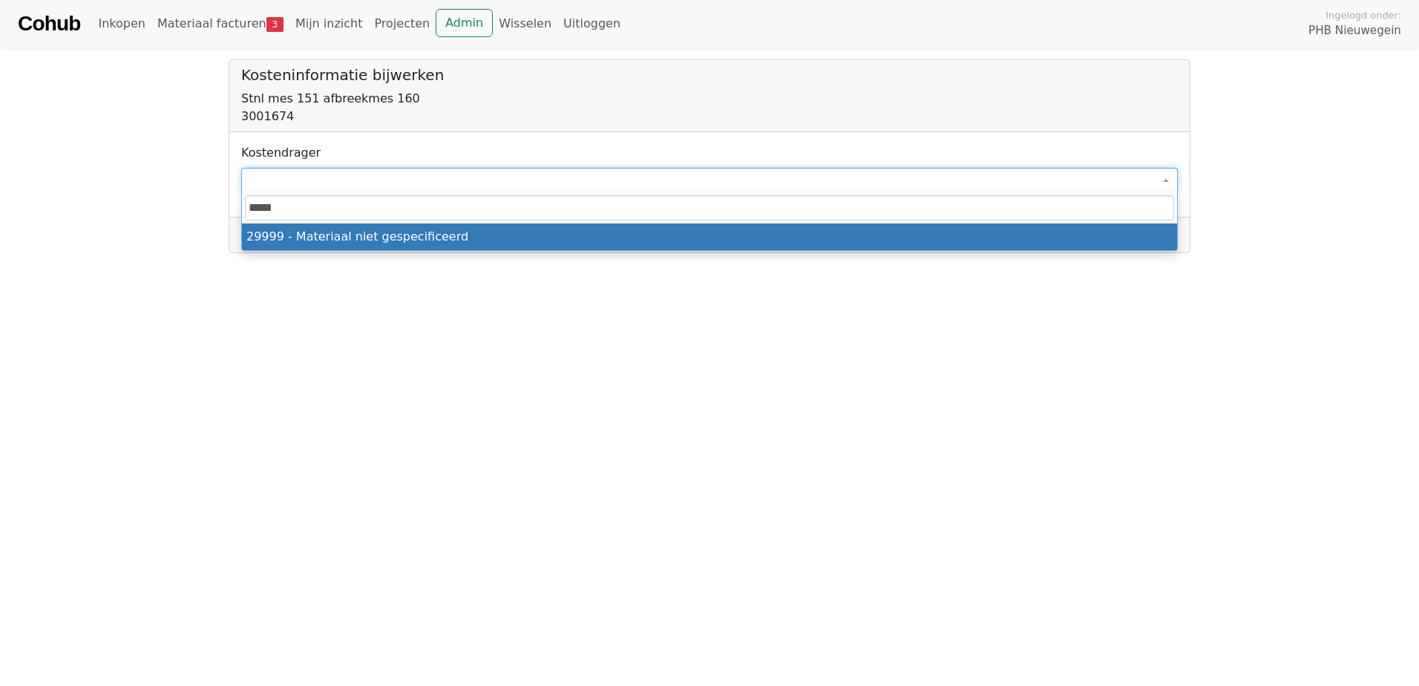
type input "*****"
select select "****"
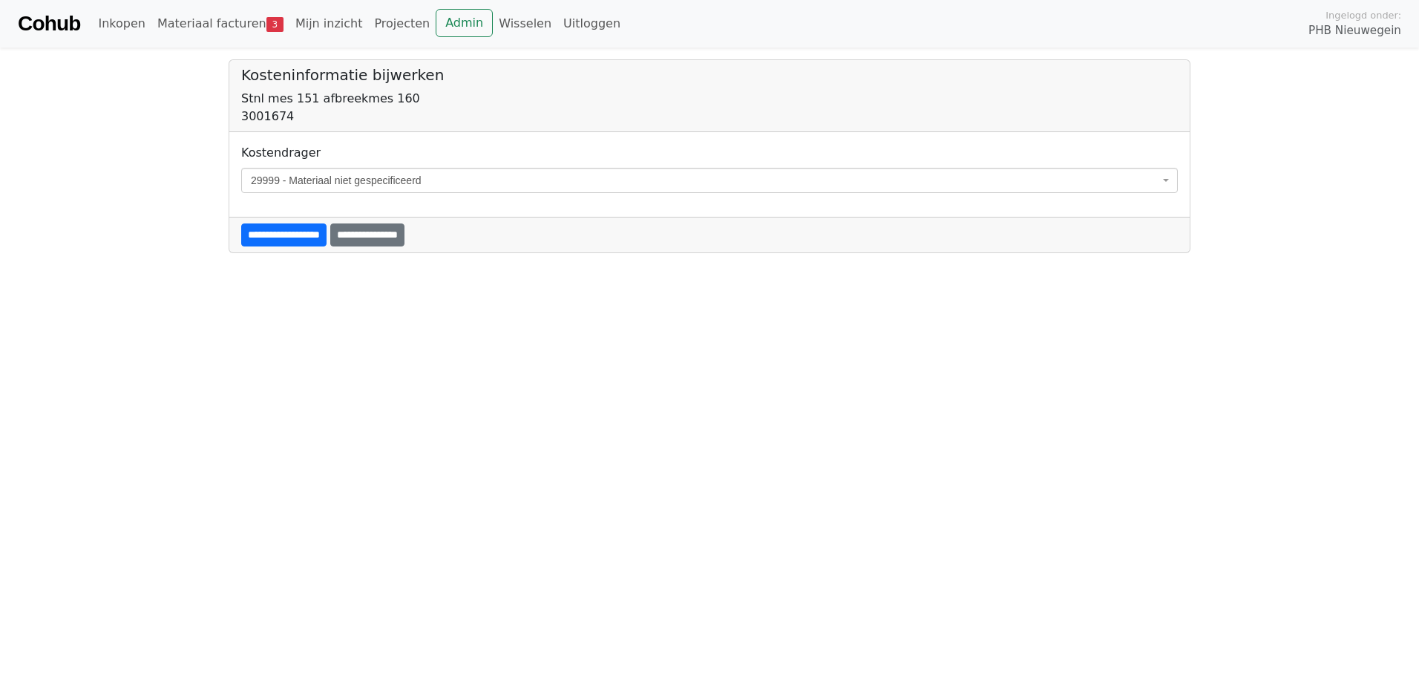
click at [254, 233] on input "**********" at bounding box center [283, 234] width 85 height 23
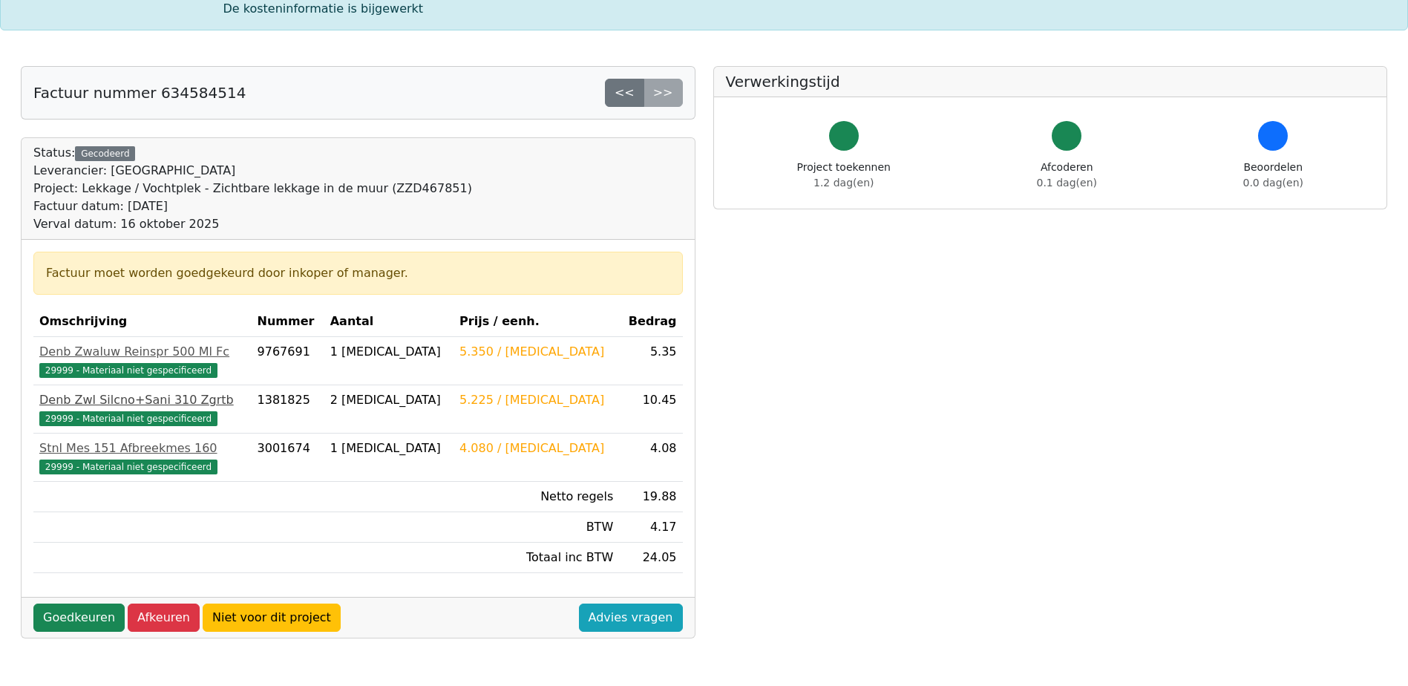
scroll to position [148, 0]
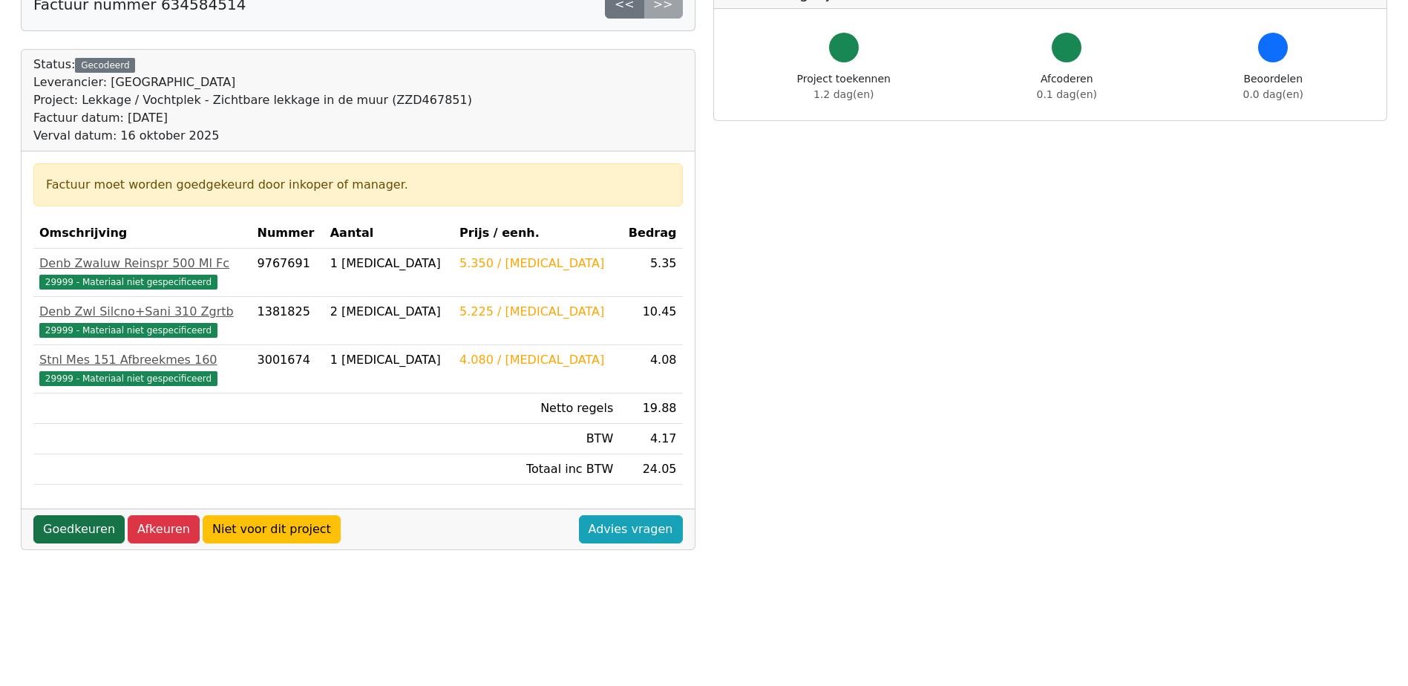
click at [62, 536] on link "Goedkeuren" at bounding box center [78, 529] width 91 height 28
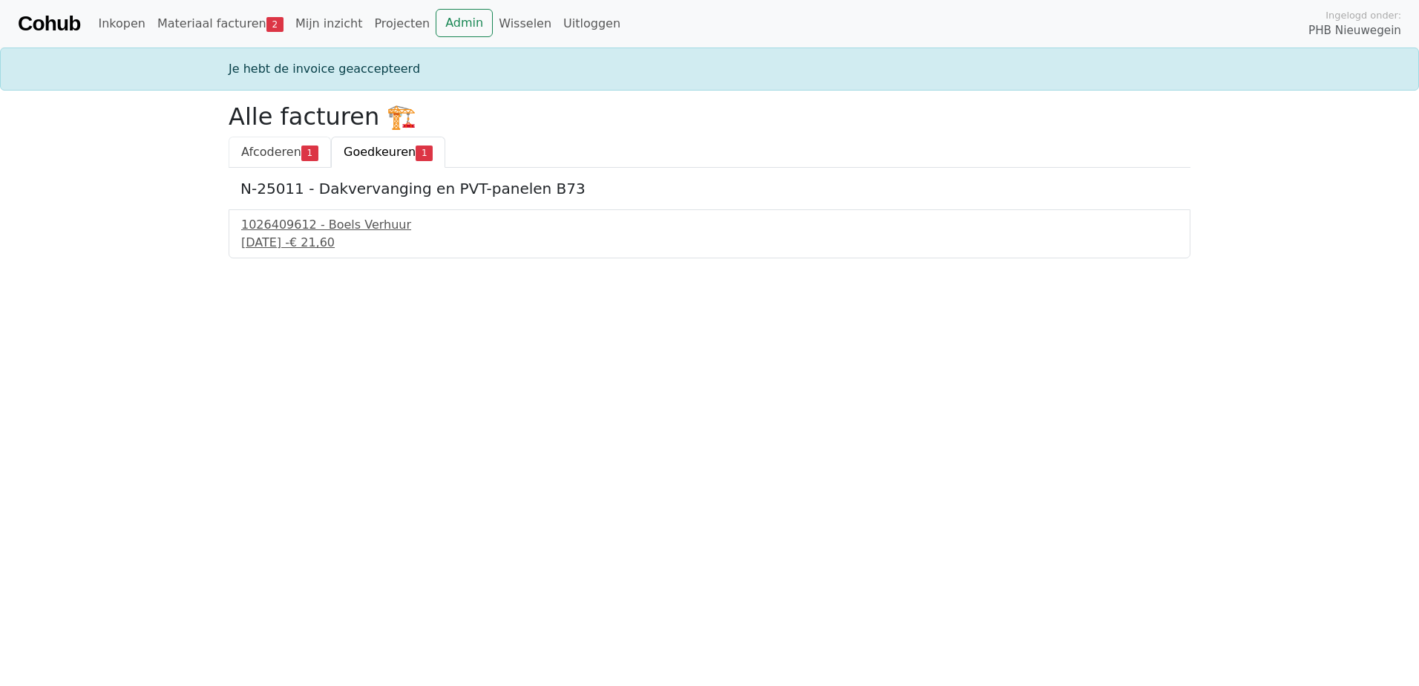
click at [255, 149] on span "Afcoderen" at bounding box center [271, 152] width 60 height 14
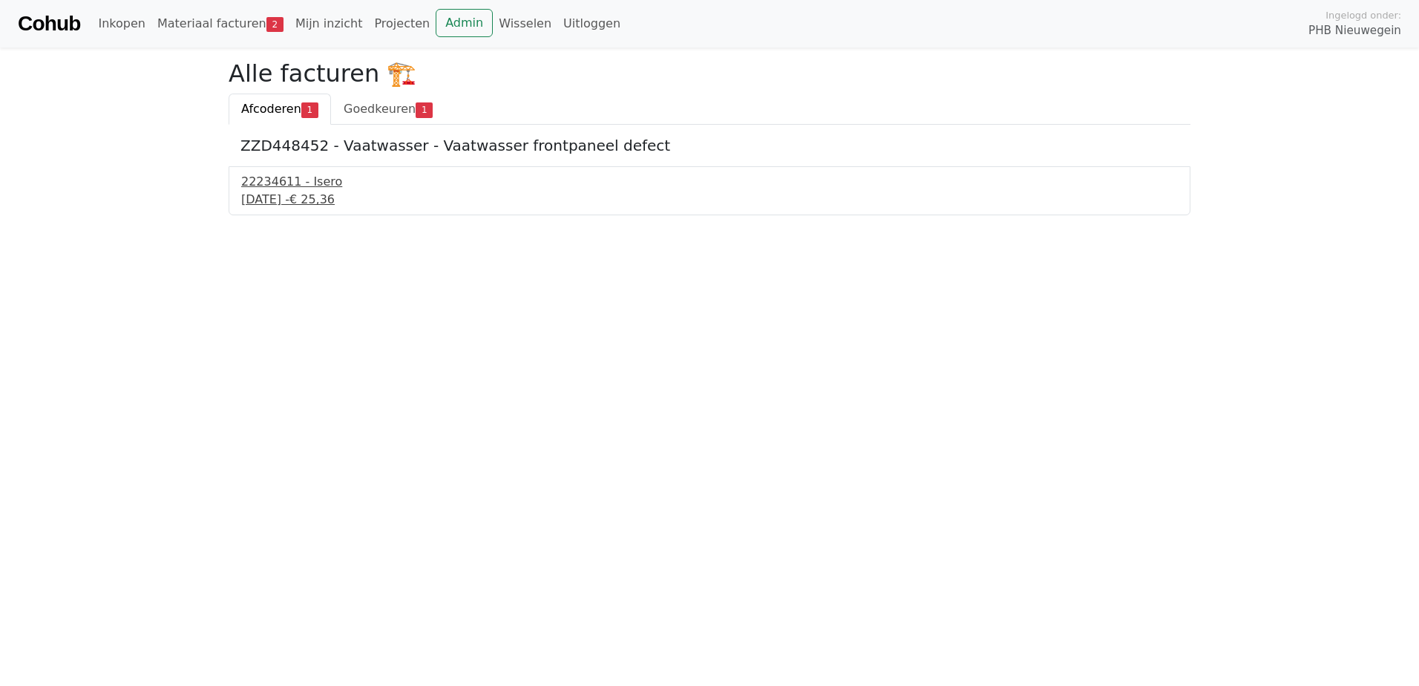
click at [275, 195] on div "16 september 2025 - € 25,36" at bounding box center [709, 200] width 937 height 18
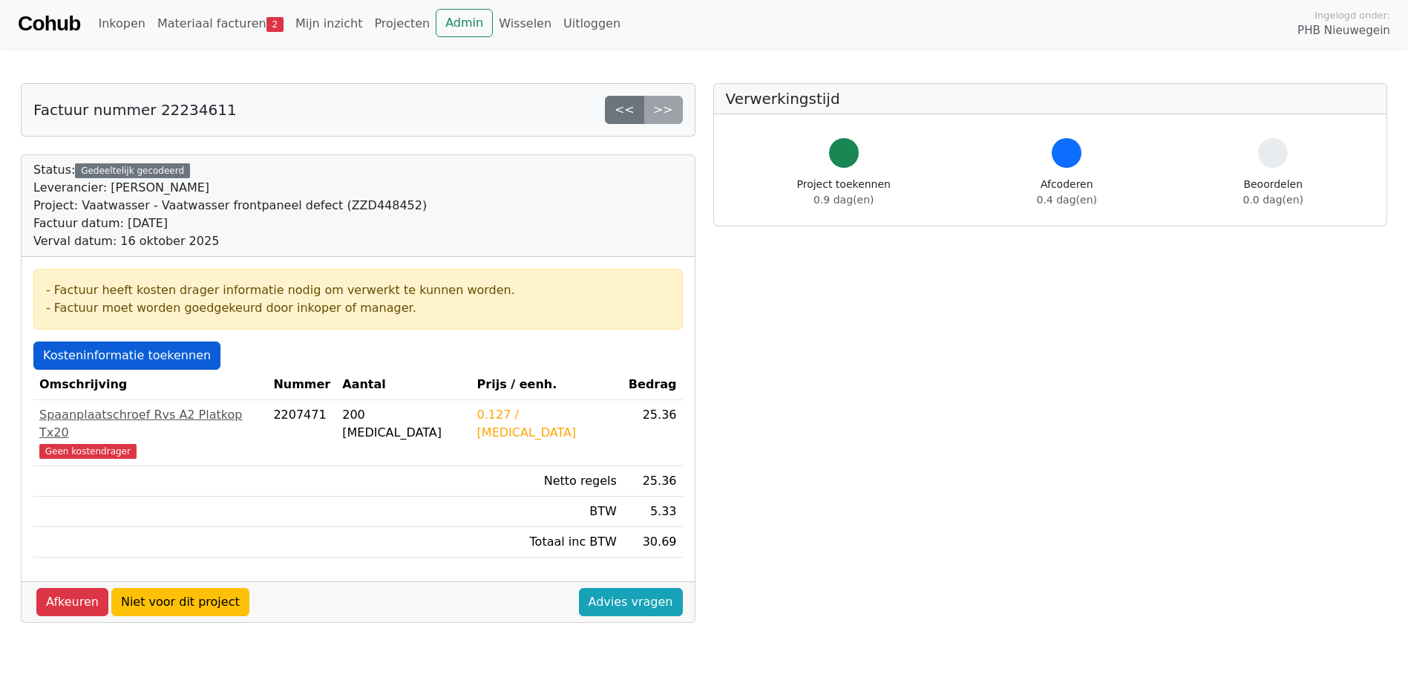
click at [95, 362] on link "Kosteninformatie toekennen" at bounding box center [126, 355] width 187 height 28
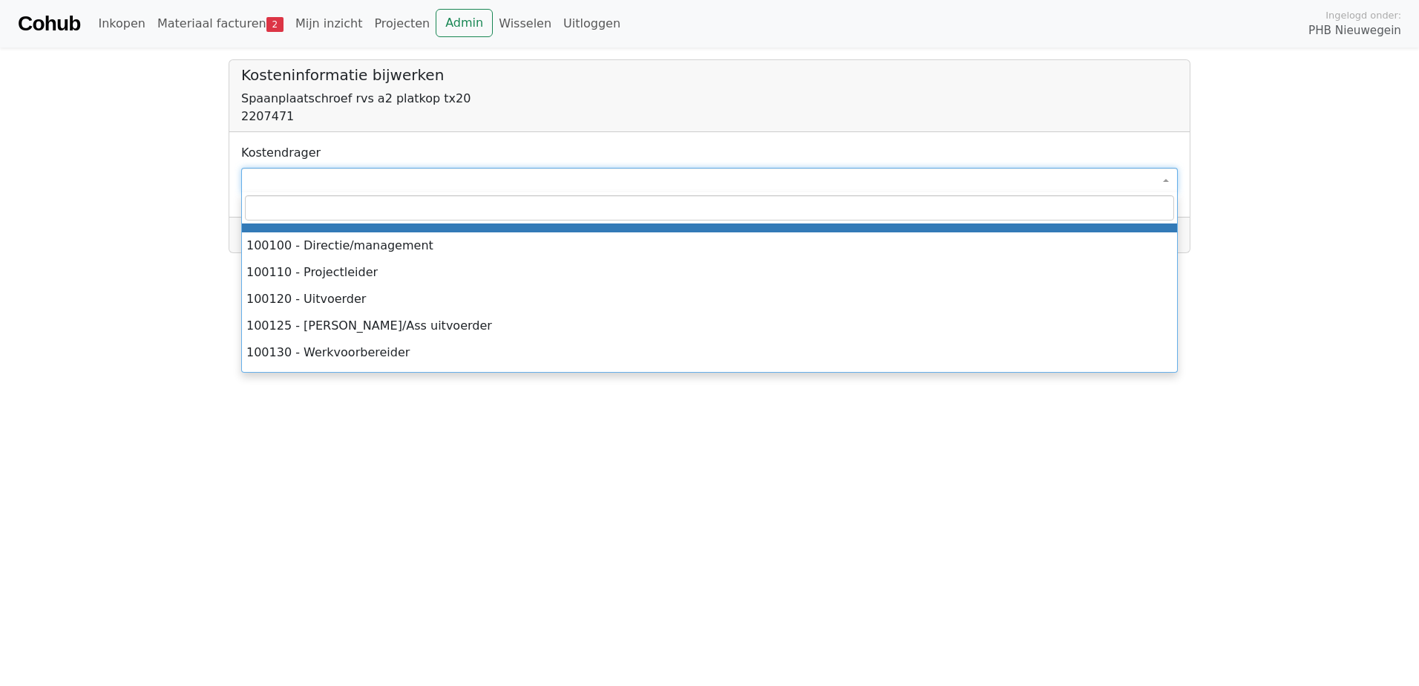
click at [266, 175] on span at bounding box center [709, 180] width 937 height 25
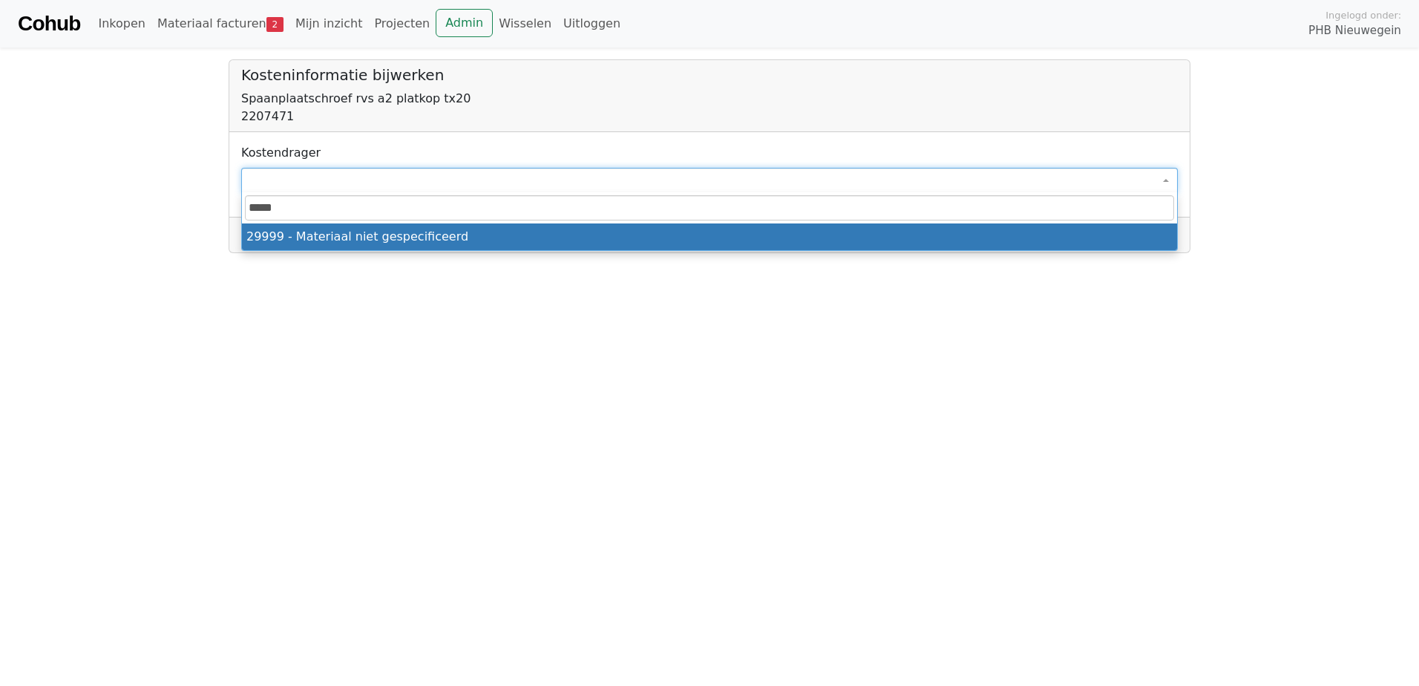
type input "*****"
select select "****"
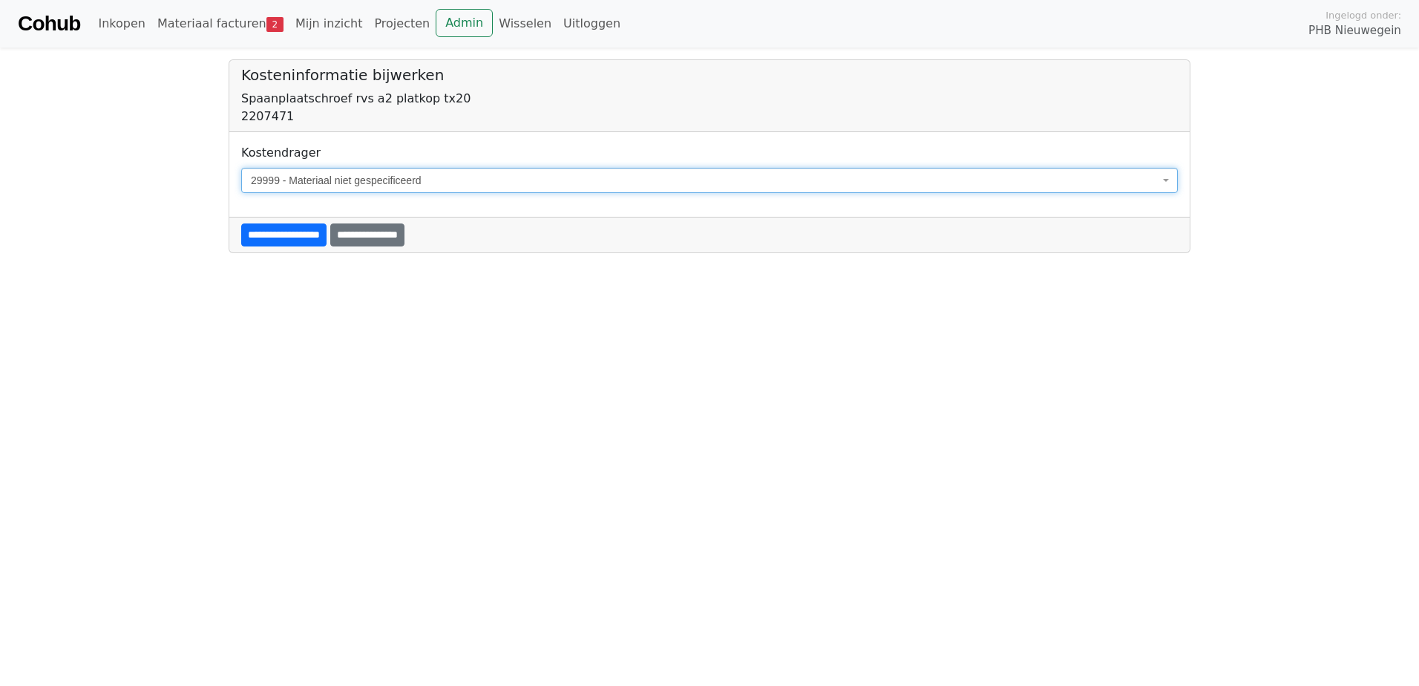
click at [254, 239] on input "**********" at bounding box center [283, 234] width 85 height 23
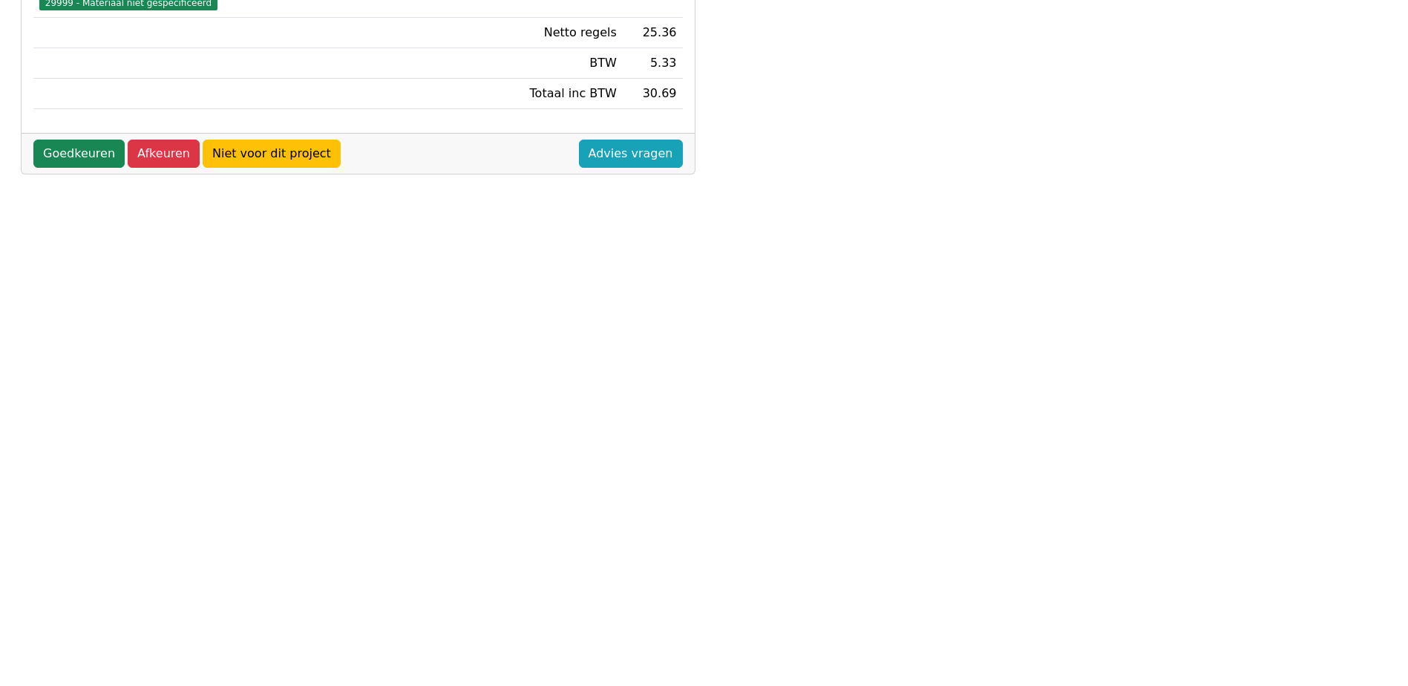
scroll to position [297, 0]
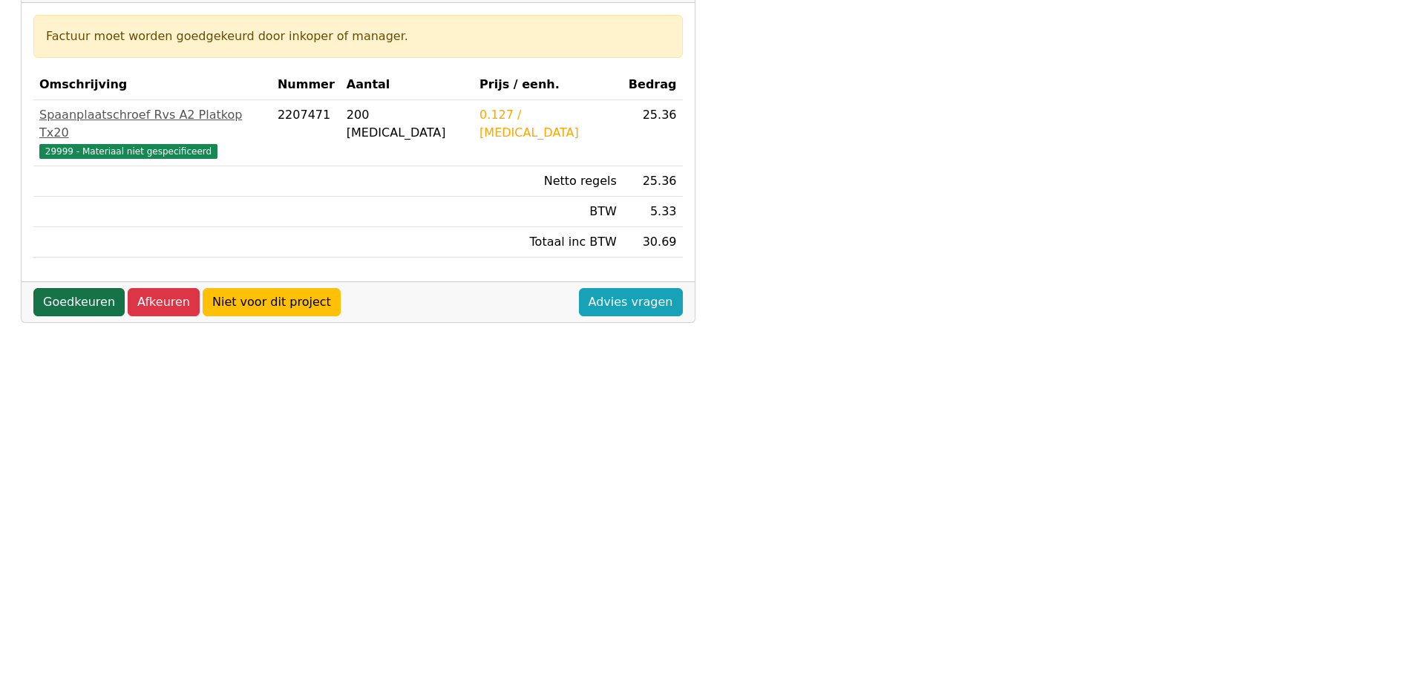
click at [57, 288] on link "Goedkeuren" at bounding box center [78, 302] width 91 height 28
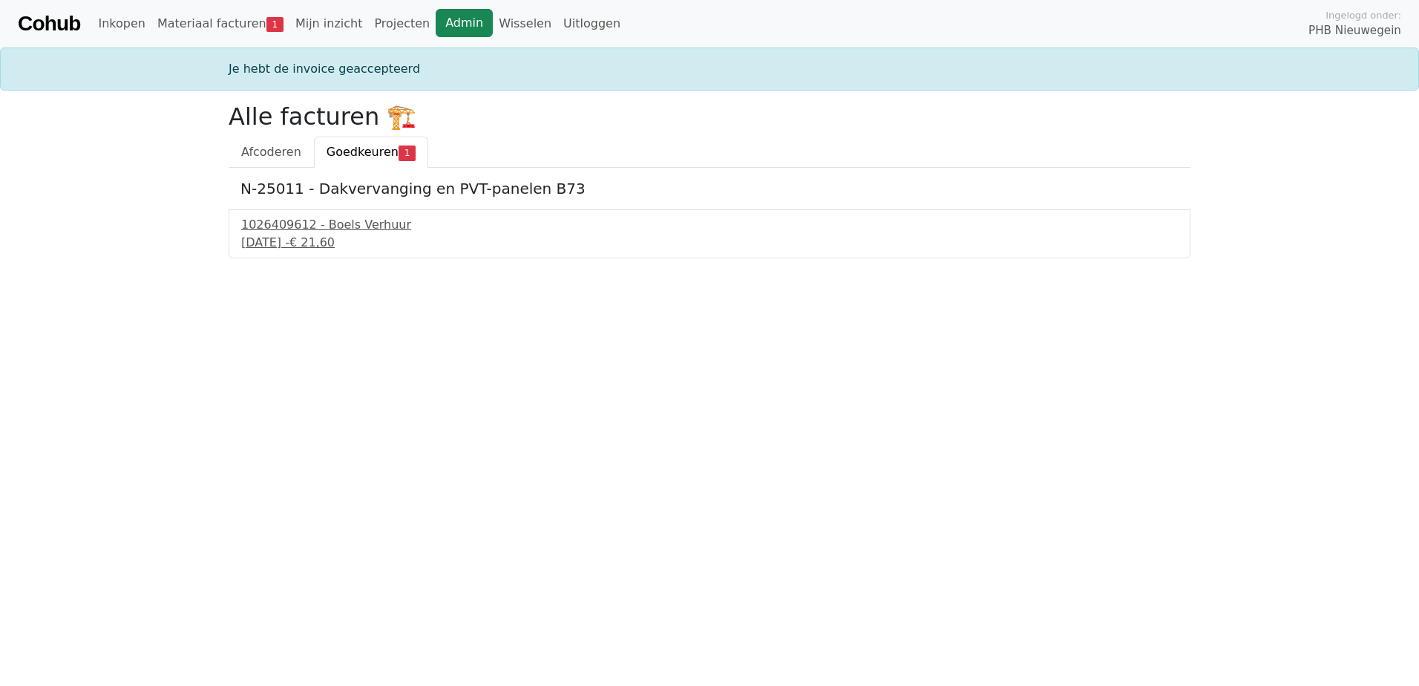
click at [442, 25] on link "Admin" at bounding box center [464, 23] width 57 height 28
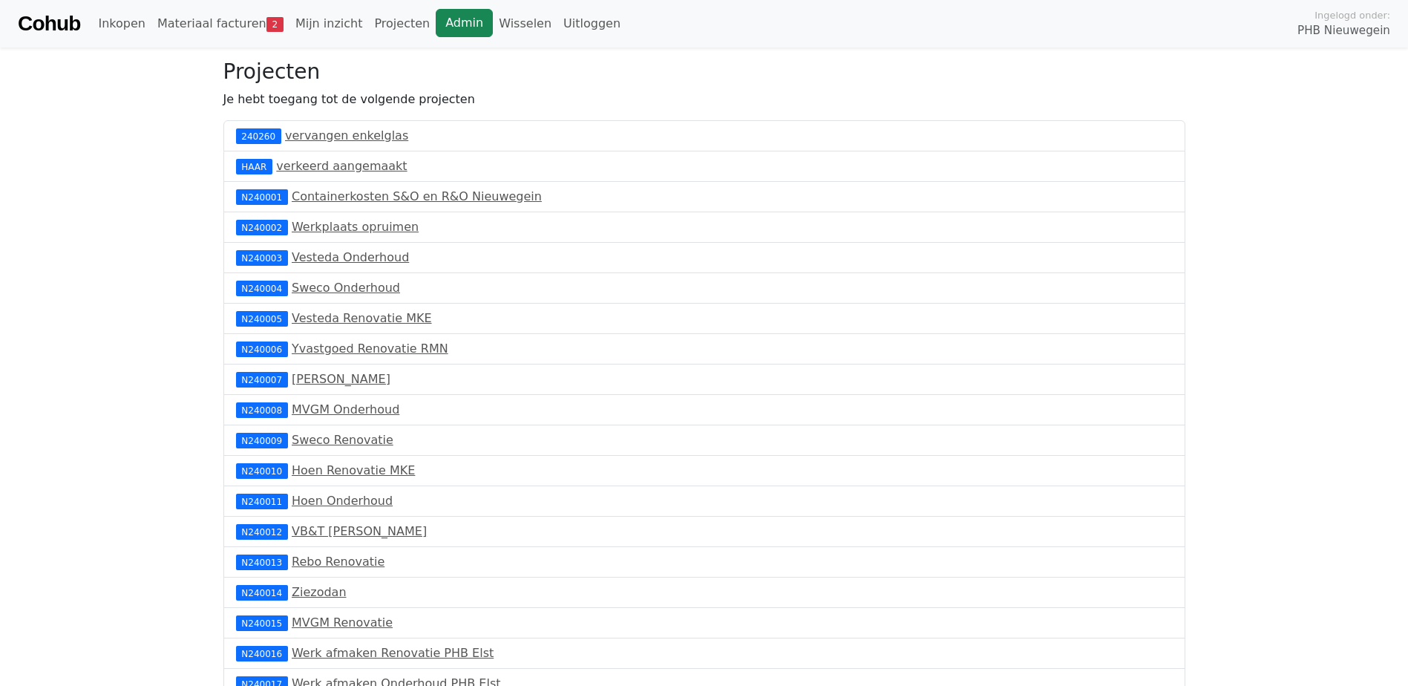
click at [436, 27] on link "Admin" at bounding box center [464, 23] width 57 height 28
click at [436, 30] on link "Admin" at bounding box center [464, 23] width 57 height 28
click at [187, 25] on link "Materiaal facturen 4" at bounding box center [220, 24] width 138 height 30
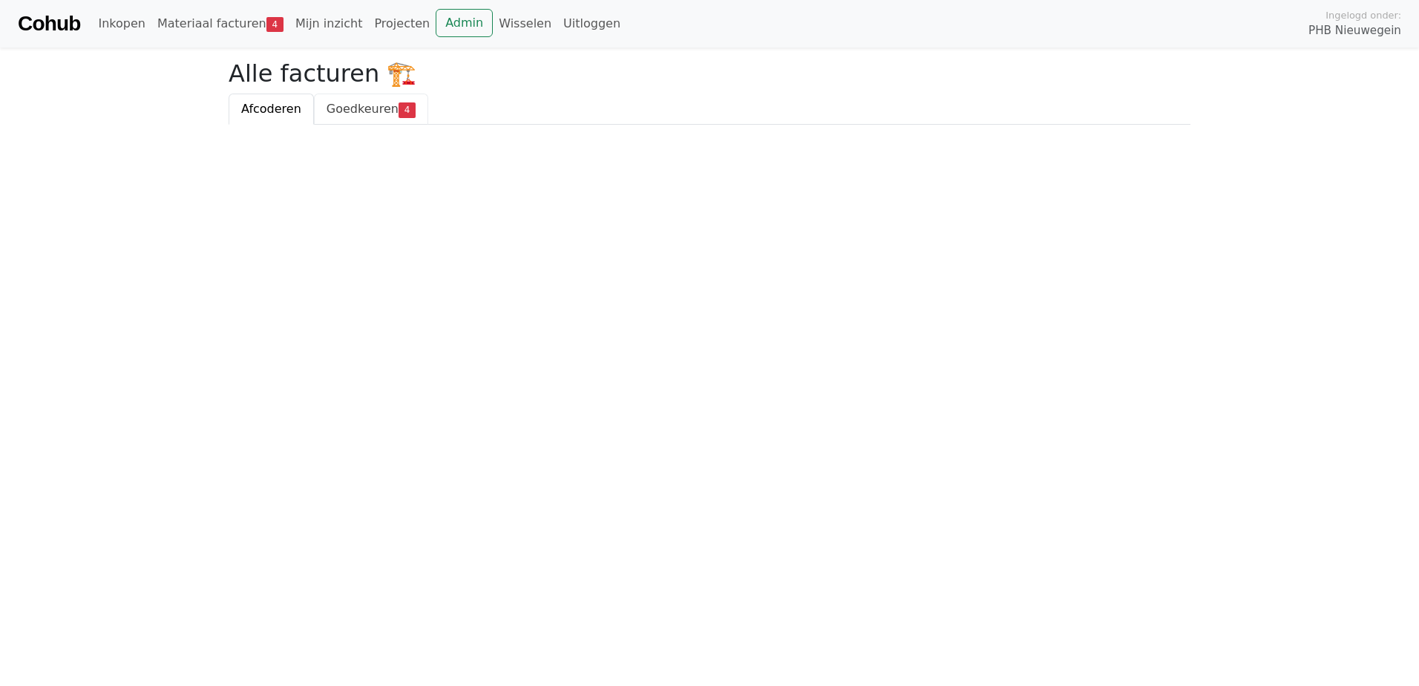
click at [331, 114] on span "Goedkeuren" at bounding box center [363, 109] width 72 height 14
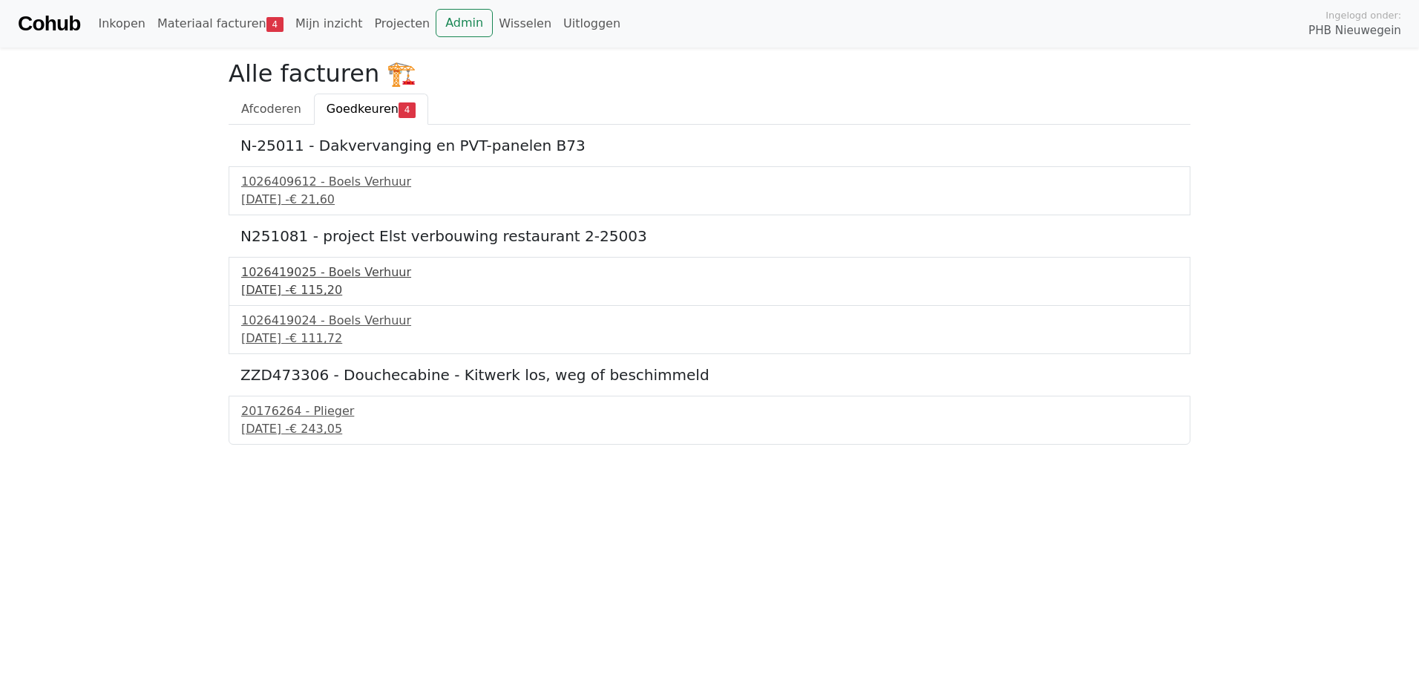
click at [270, 272] on div "1026419025 - Boels Verhuur" at bounding box center [709, 273] width 937 height 18
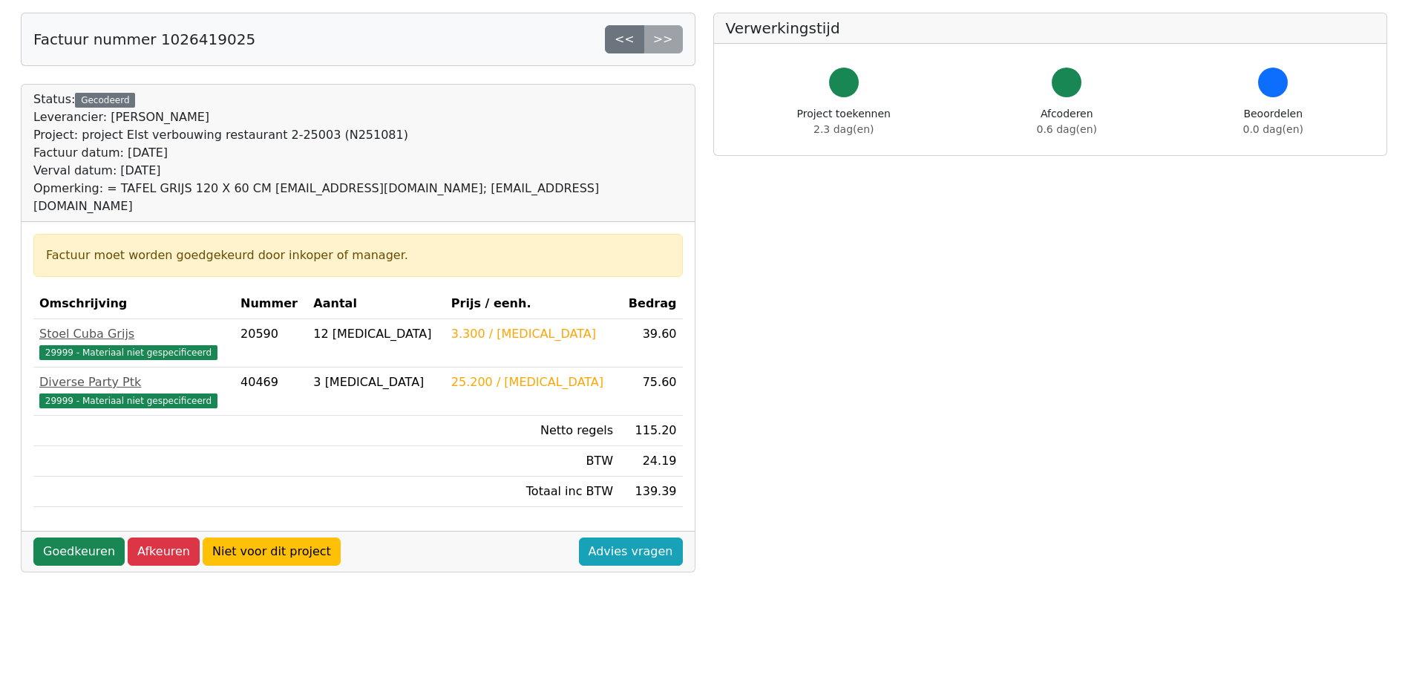
scroll to position [54, 0]
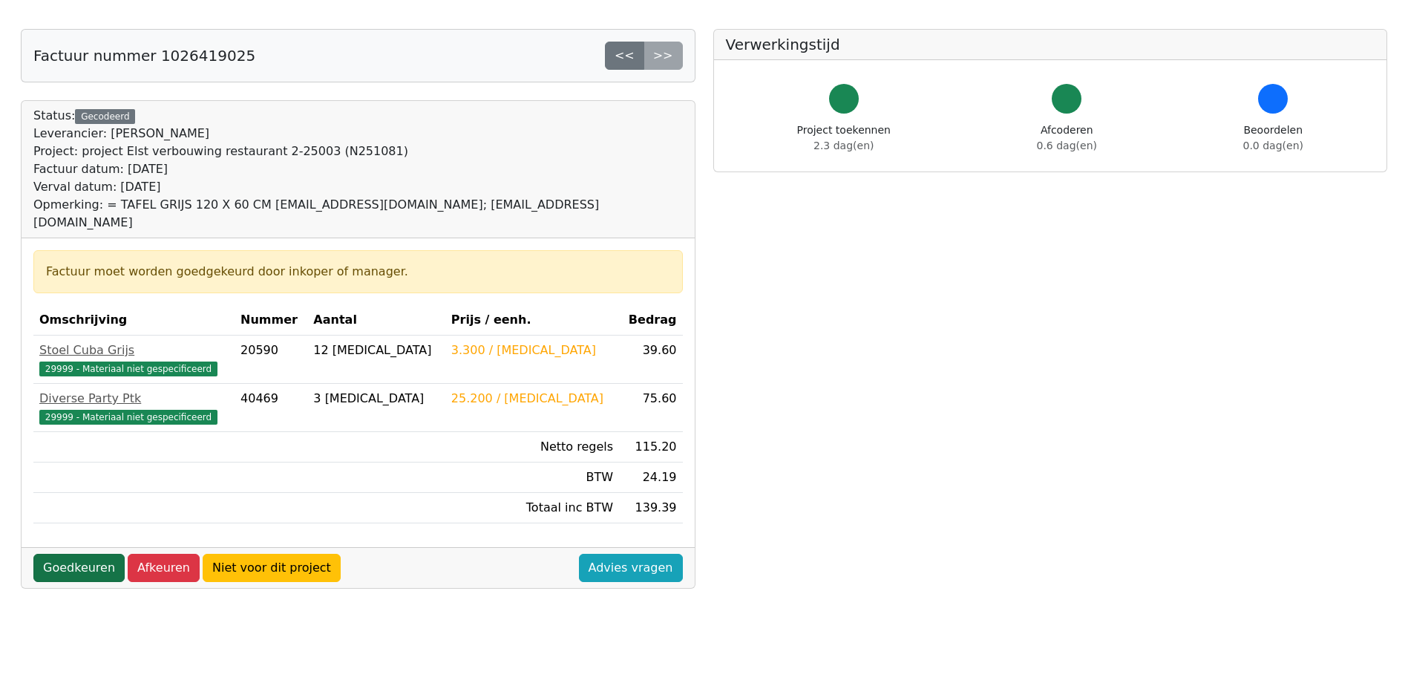
click at [67, 554] on link "Goedkeuren" at bounding box center [78, 568] width 91 height 28
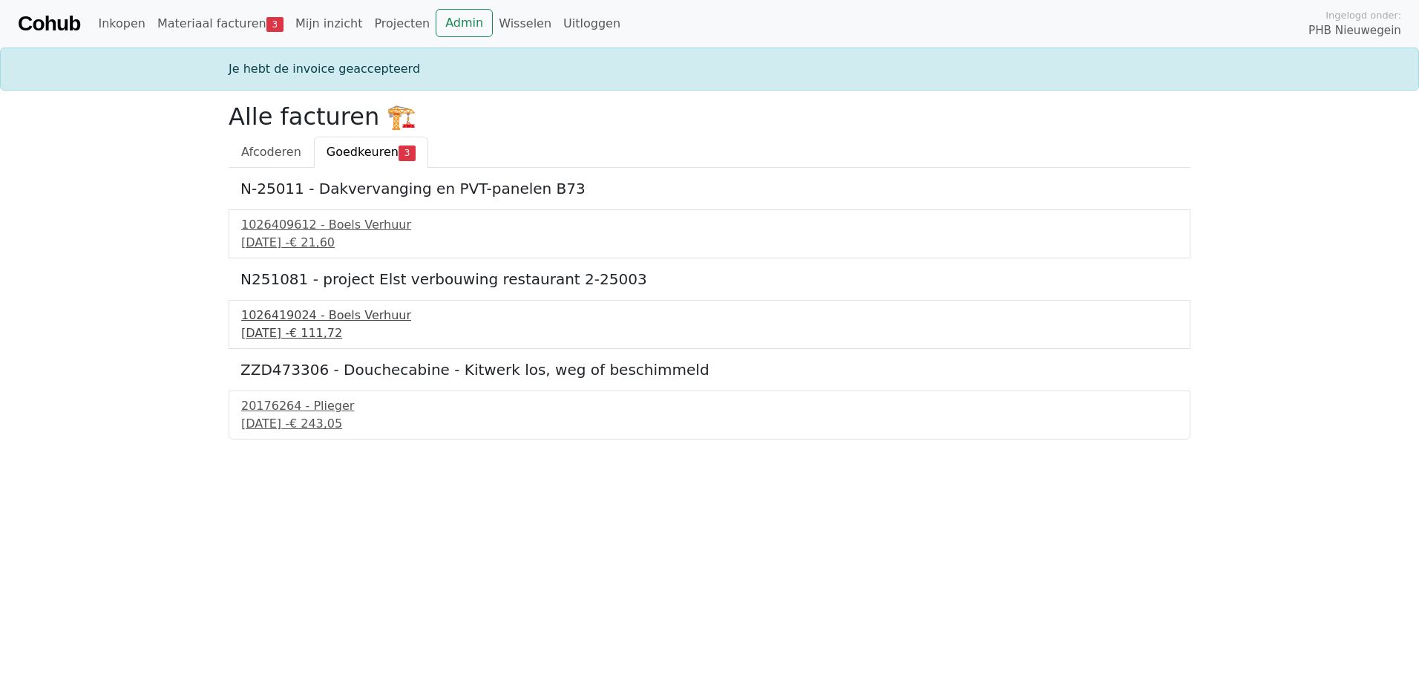
click at [294, 333] on div "[DATE] - € 111,72" at bounding box center [709, 333] width 937 height 18
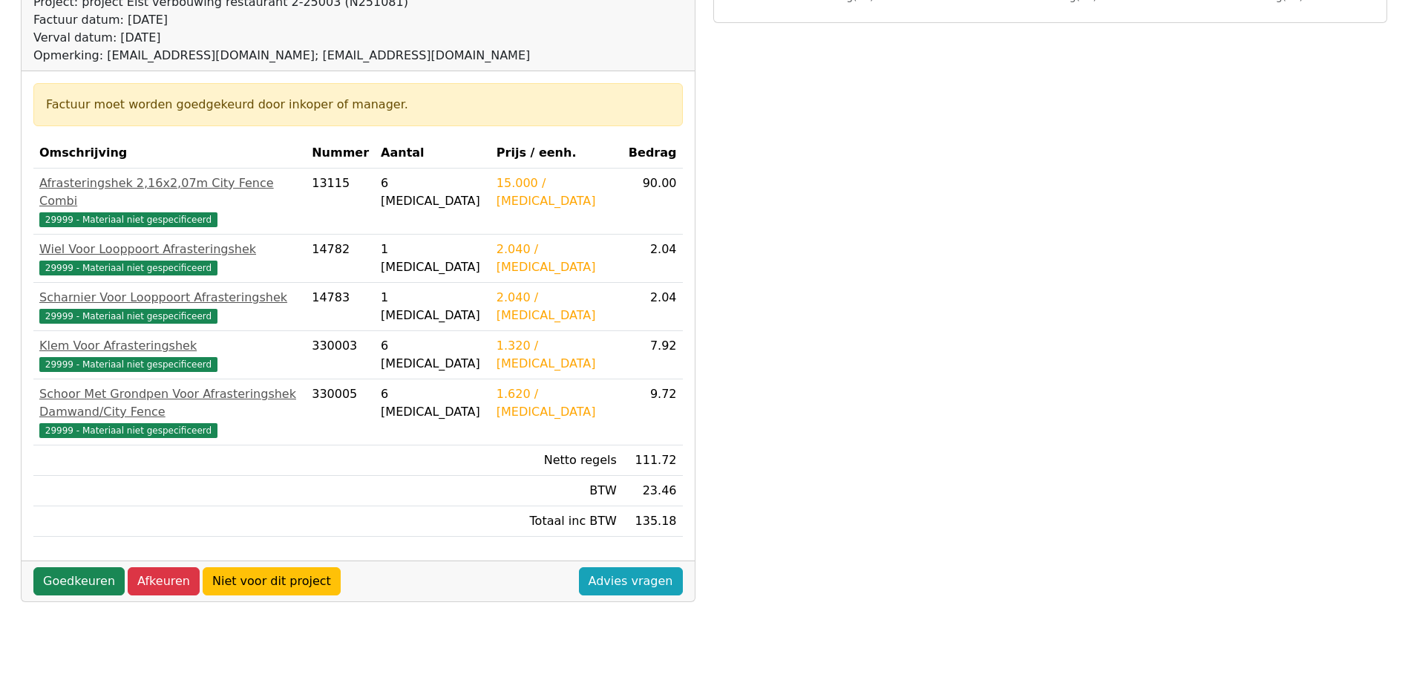
scroll to position [220, 0]
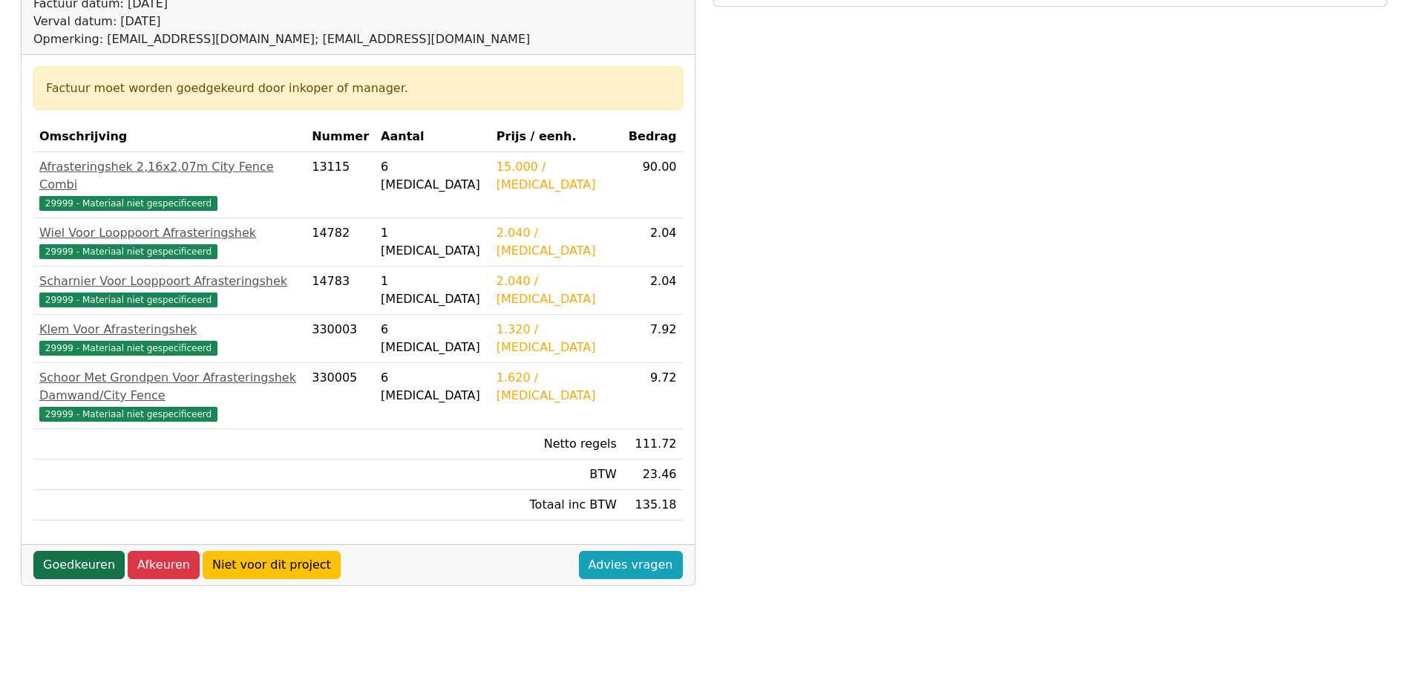
click at [67, 551] on link "Goedkeuren" at bounding box center [78, 565] width 91 height 28
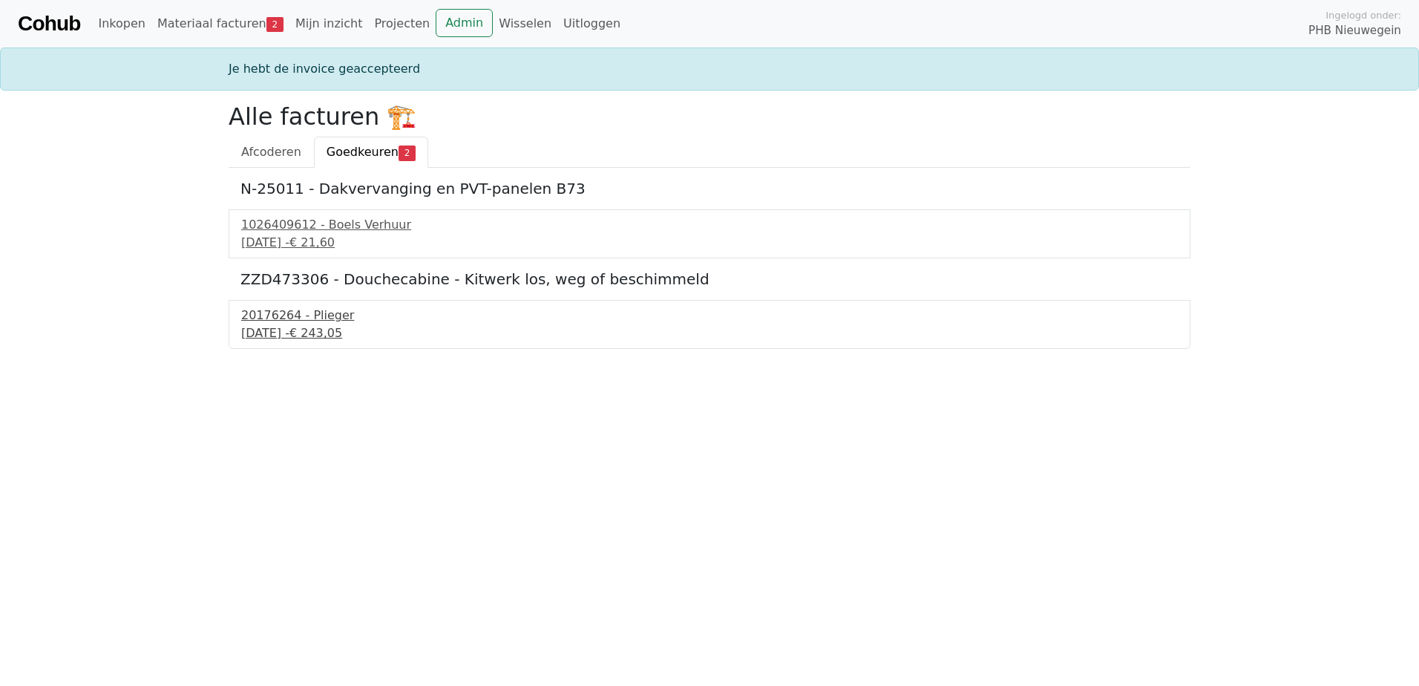
click at [290, 334] on div "16 september 2025 - € 243,05" at bounding box center [709, 333] width 937 height 18
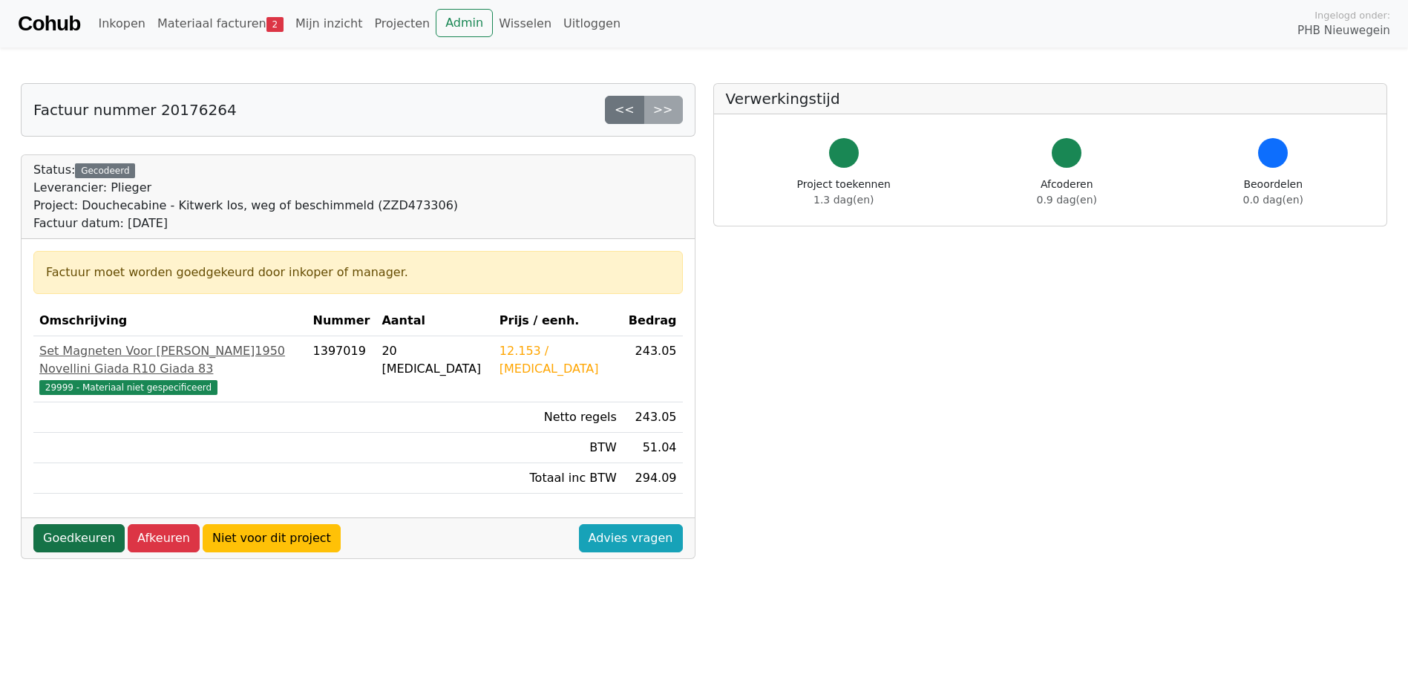
click at [69, 524] on link "Goedkeuren" at bounding box center [78, 538] width 91 height 28
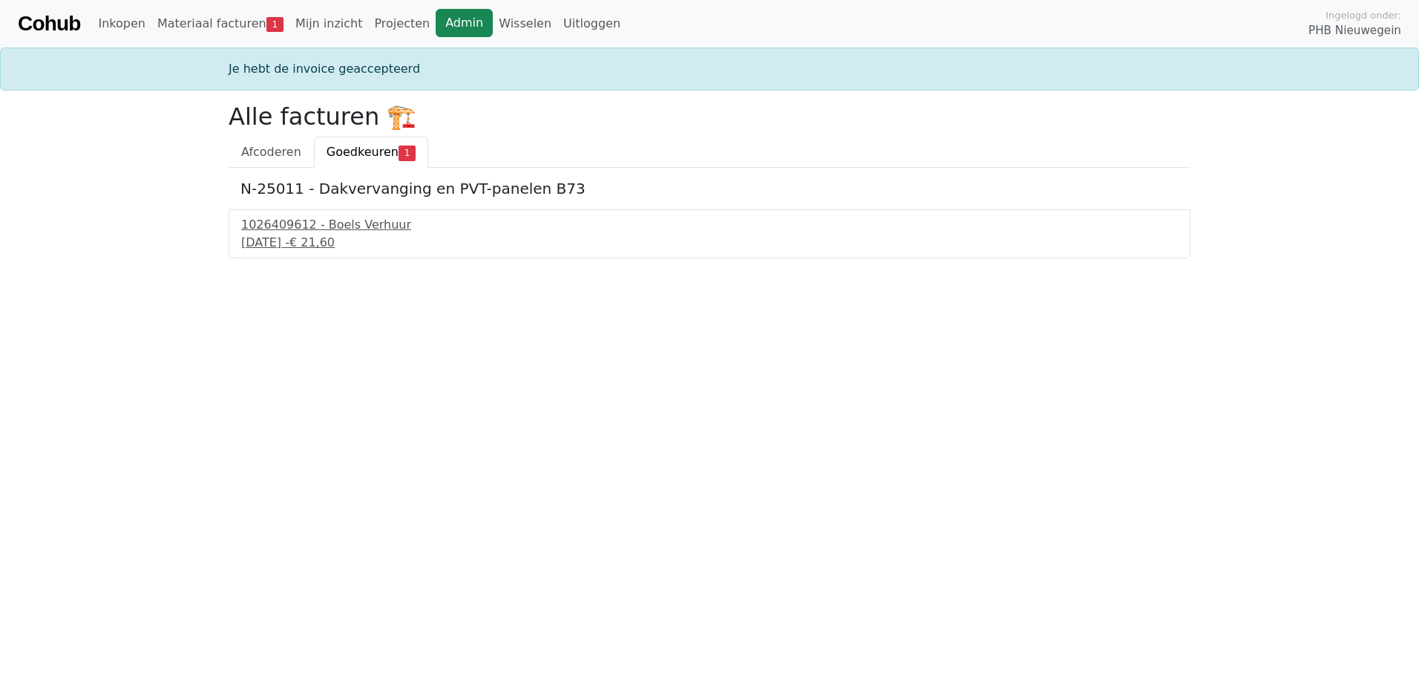
click at [436, 25] on link "Admin" at bounding box center [464, 23] width 57 height 28
